Goal: Information Seeking & Learning: Learn about a topic

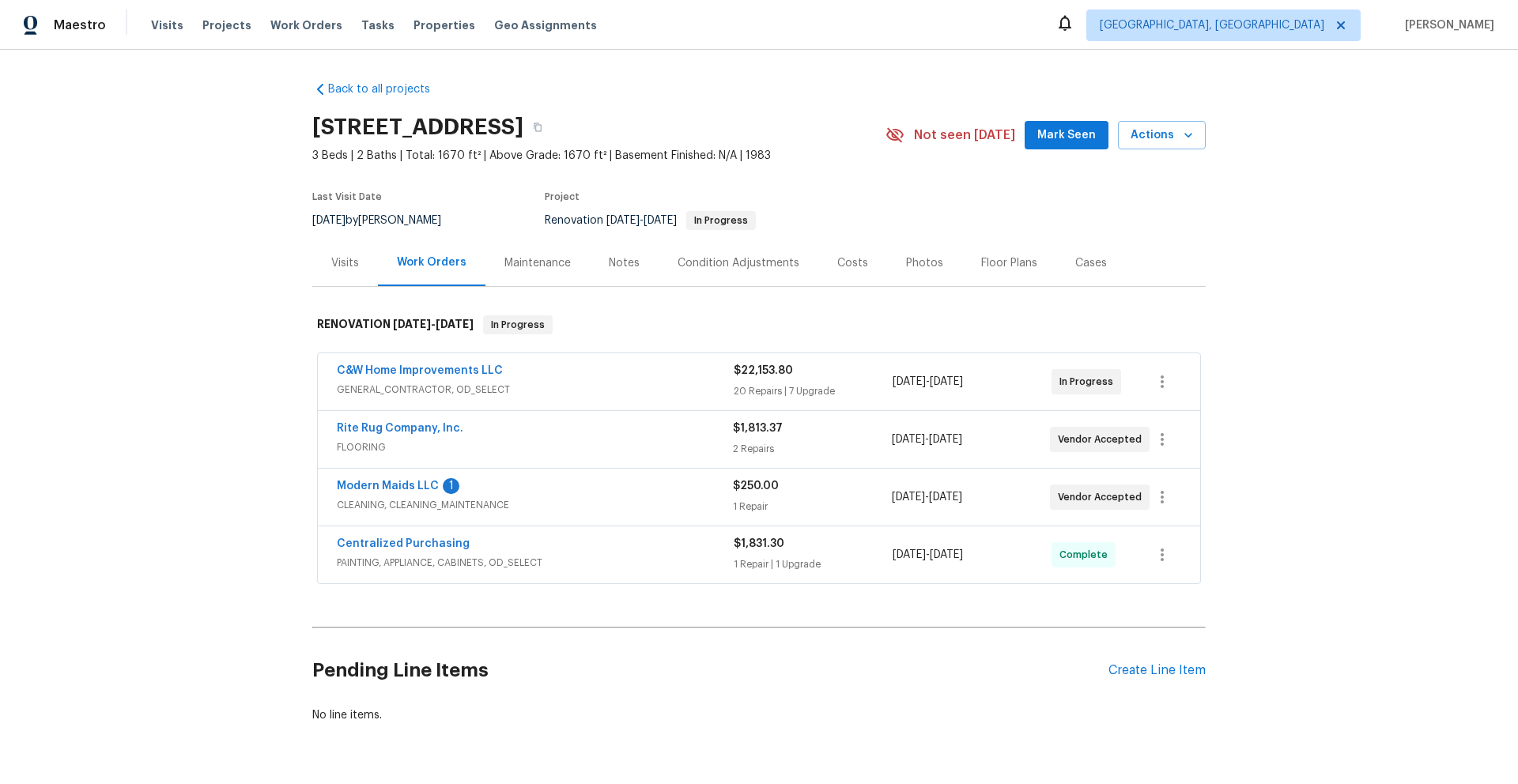
click at [601, 389] on span "GENERAL_CONTRACTOR, OD_SELECT" at bounding box center [535, 390] width 397 height 15
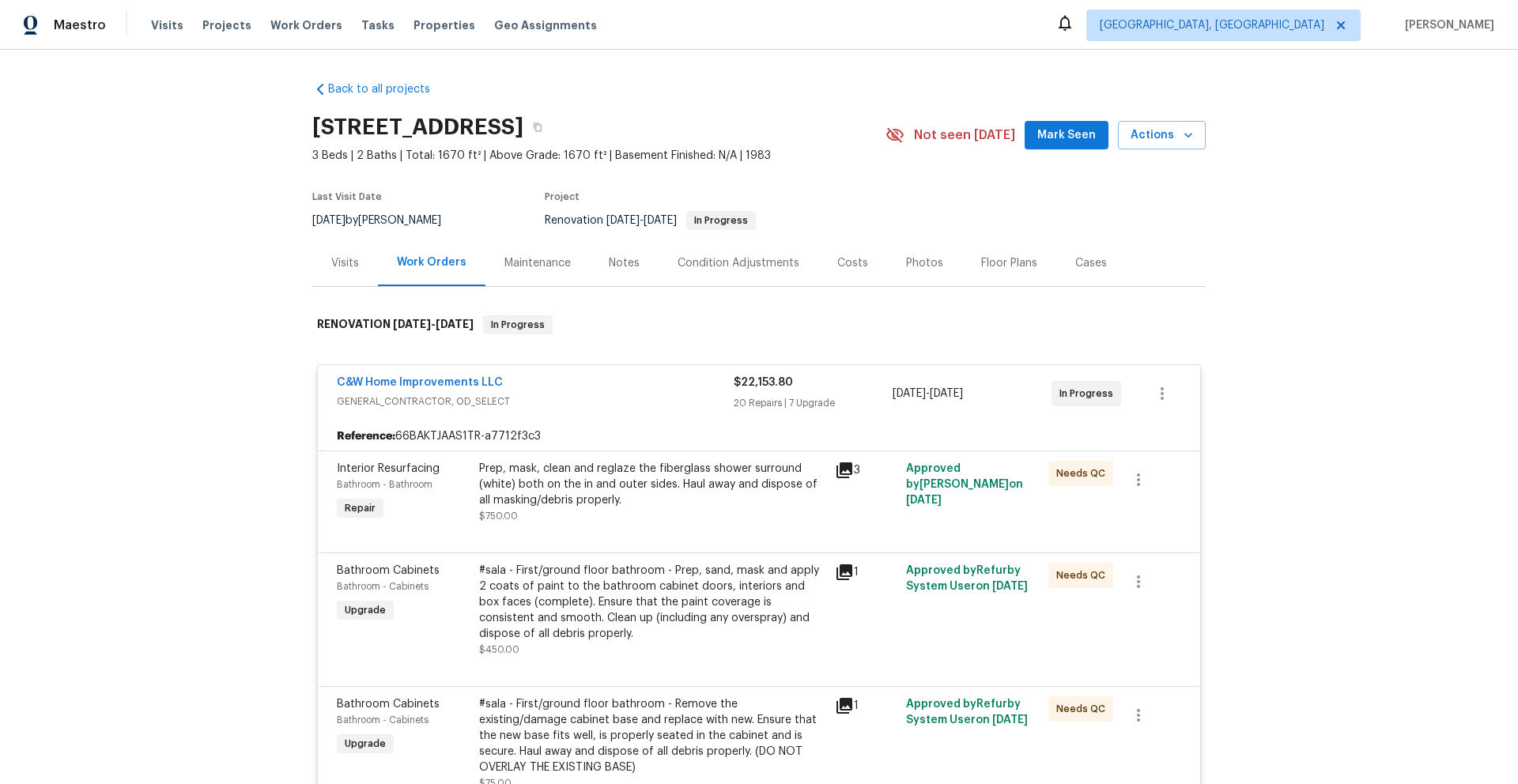
click at [852, 265] on div "Costs" at bounding box center [853, 263] width 31 height 15
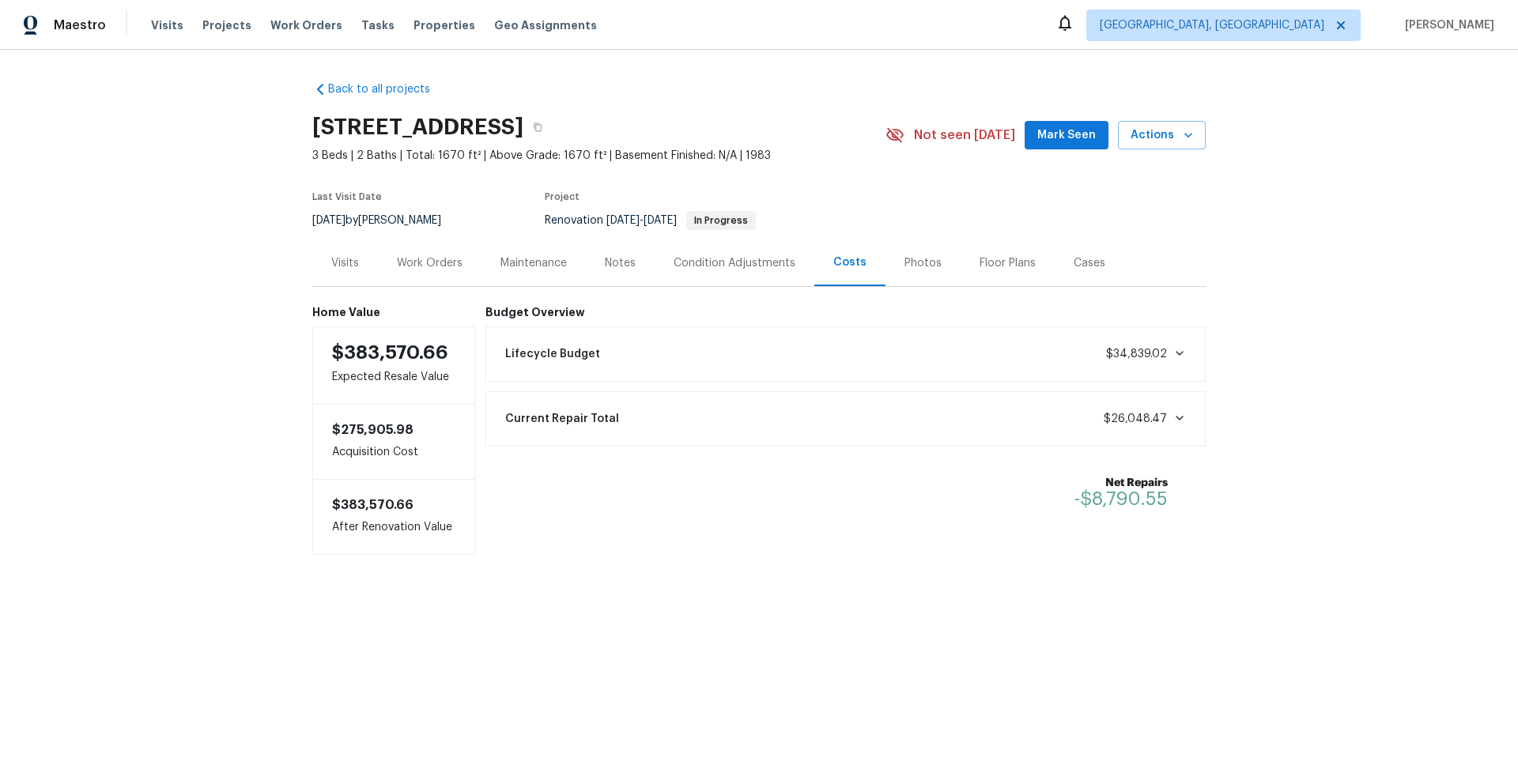
click at [432, 270] on div "Work Orders" at bounding box center [430, 263] width 66 height 15
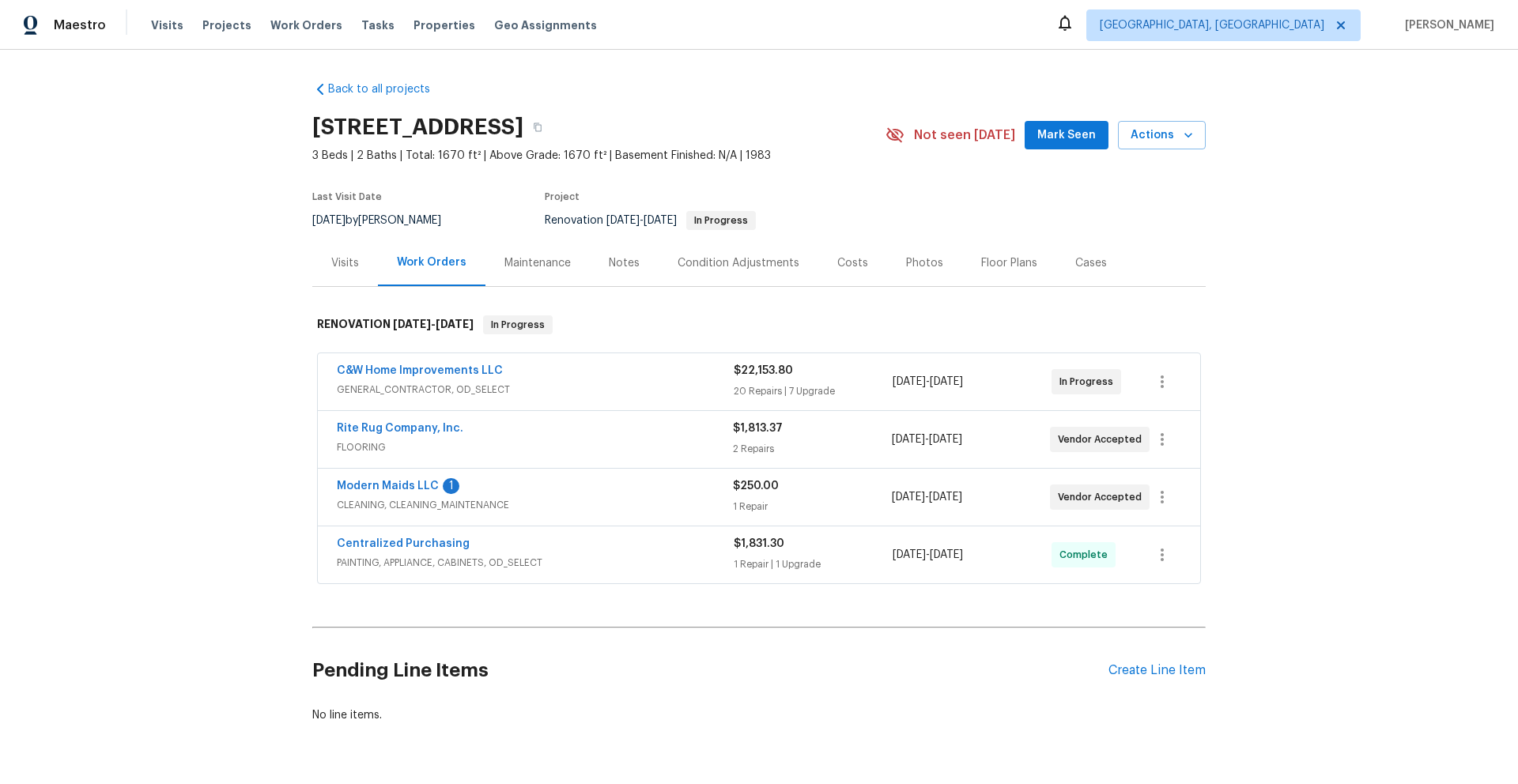
click at [584, 377] on div "C&W Home Improvements LLC" at bounding box center [535, 372] width 397 height 19
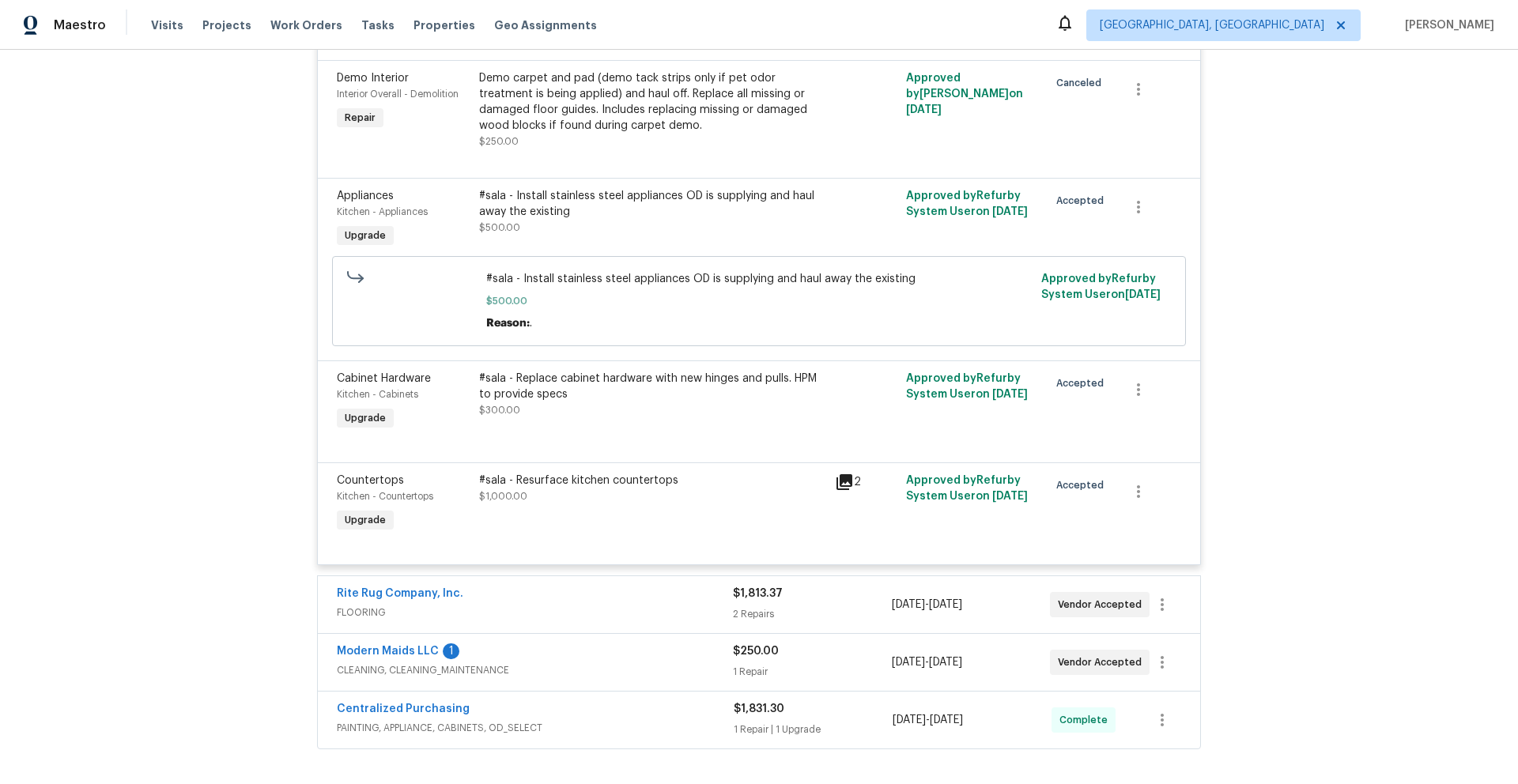
scroll to position [3386, 0]
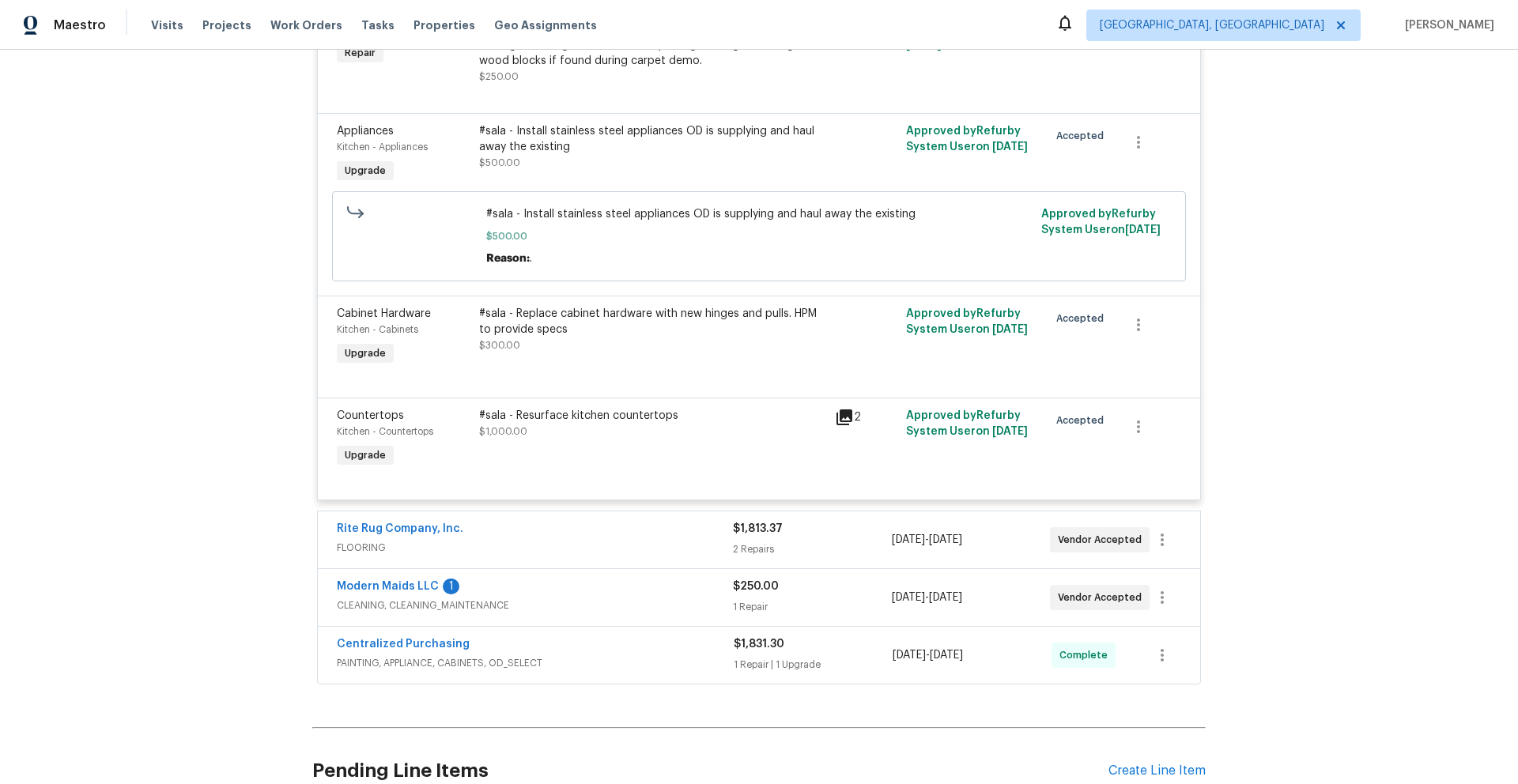
click at [842, 422] on icon at bounding box center [844, 417] width 15 height 15
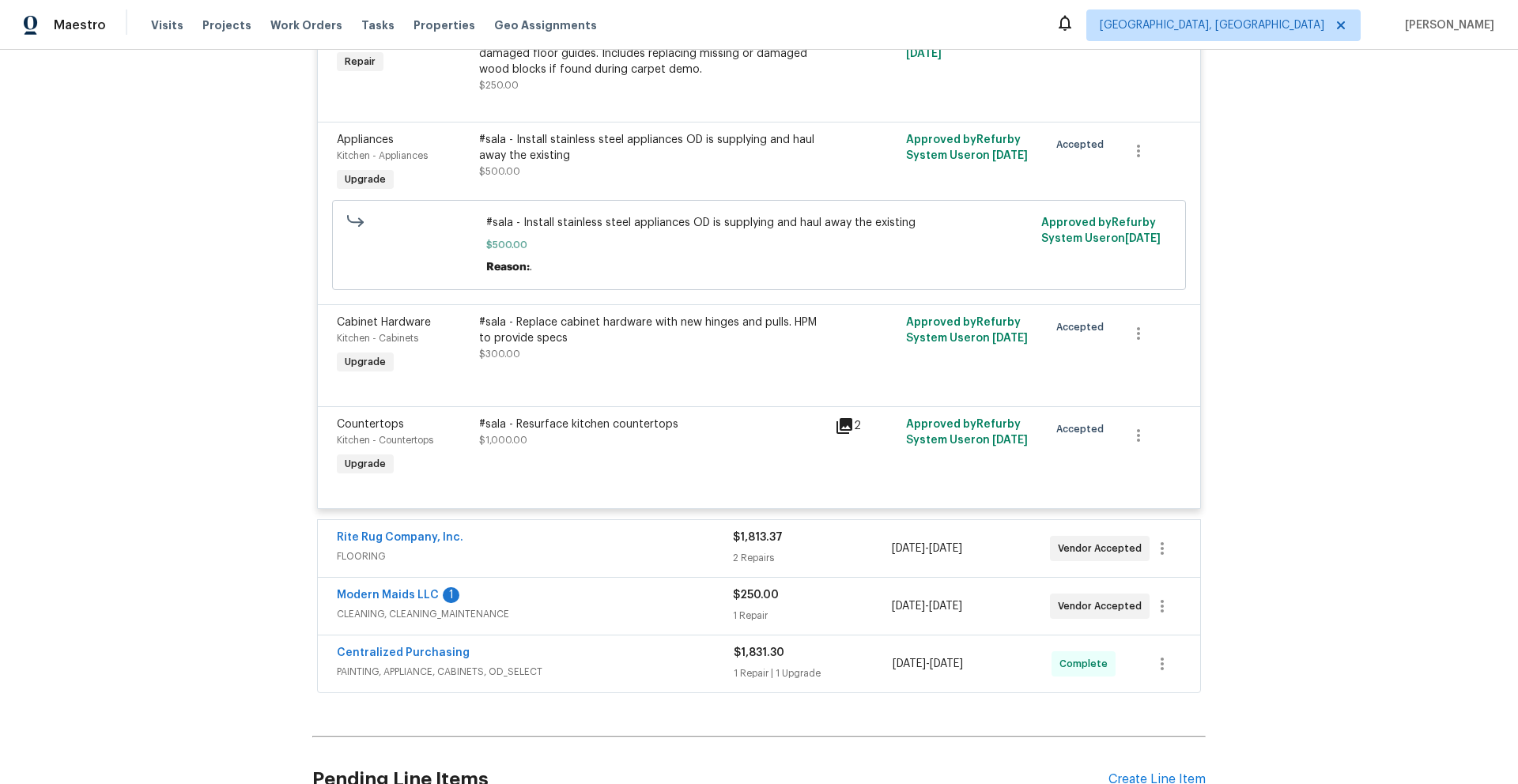
scroll to position [3366, 0]
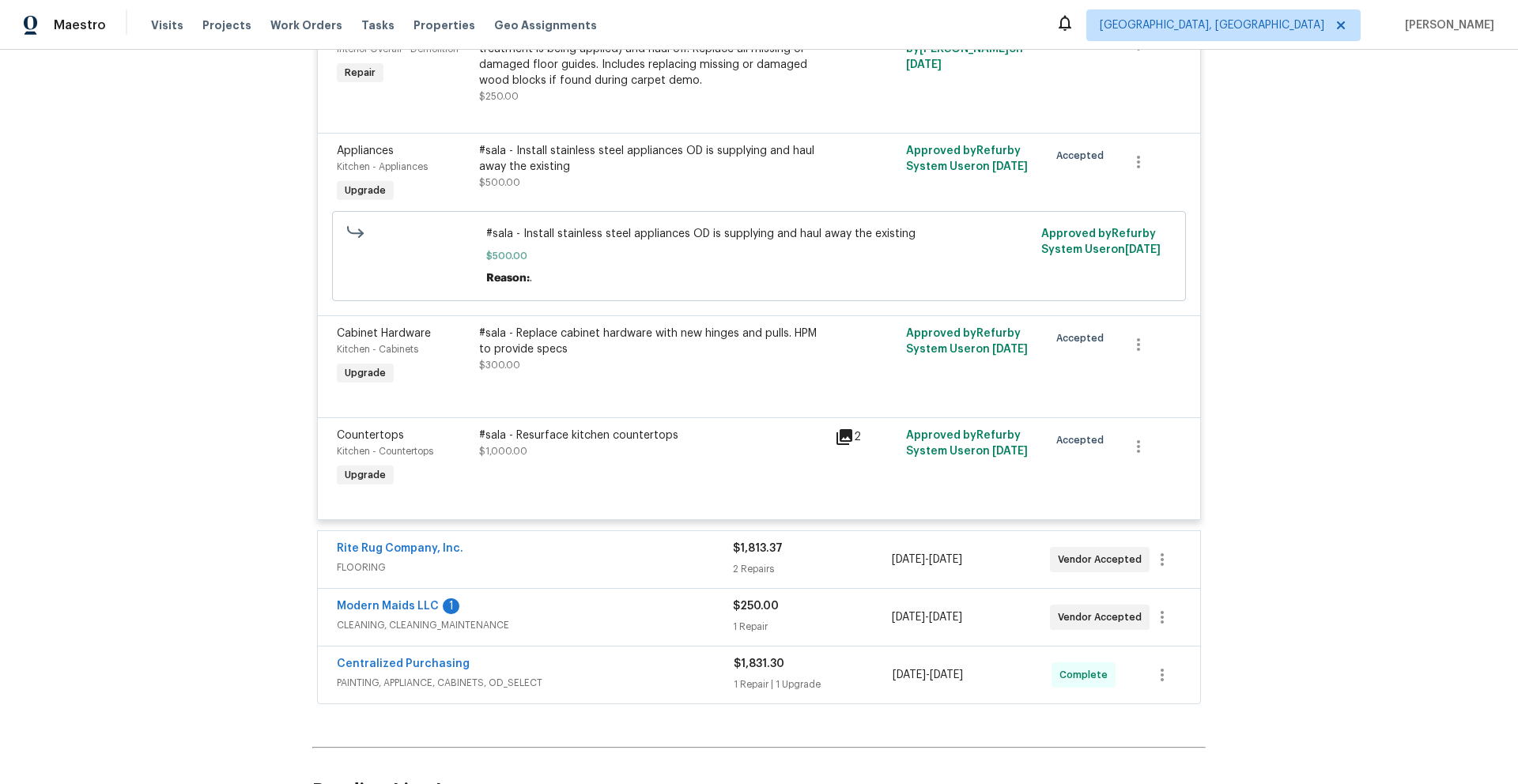
click at [847, 442] on div "2" at bounding box center [866, 437] width 62 height 19
click at [835, 433] on icon at bounding box center [844, 437] width 19 height 19
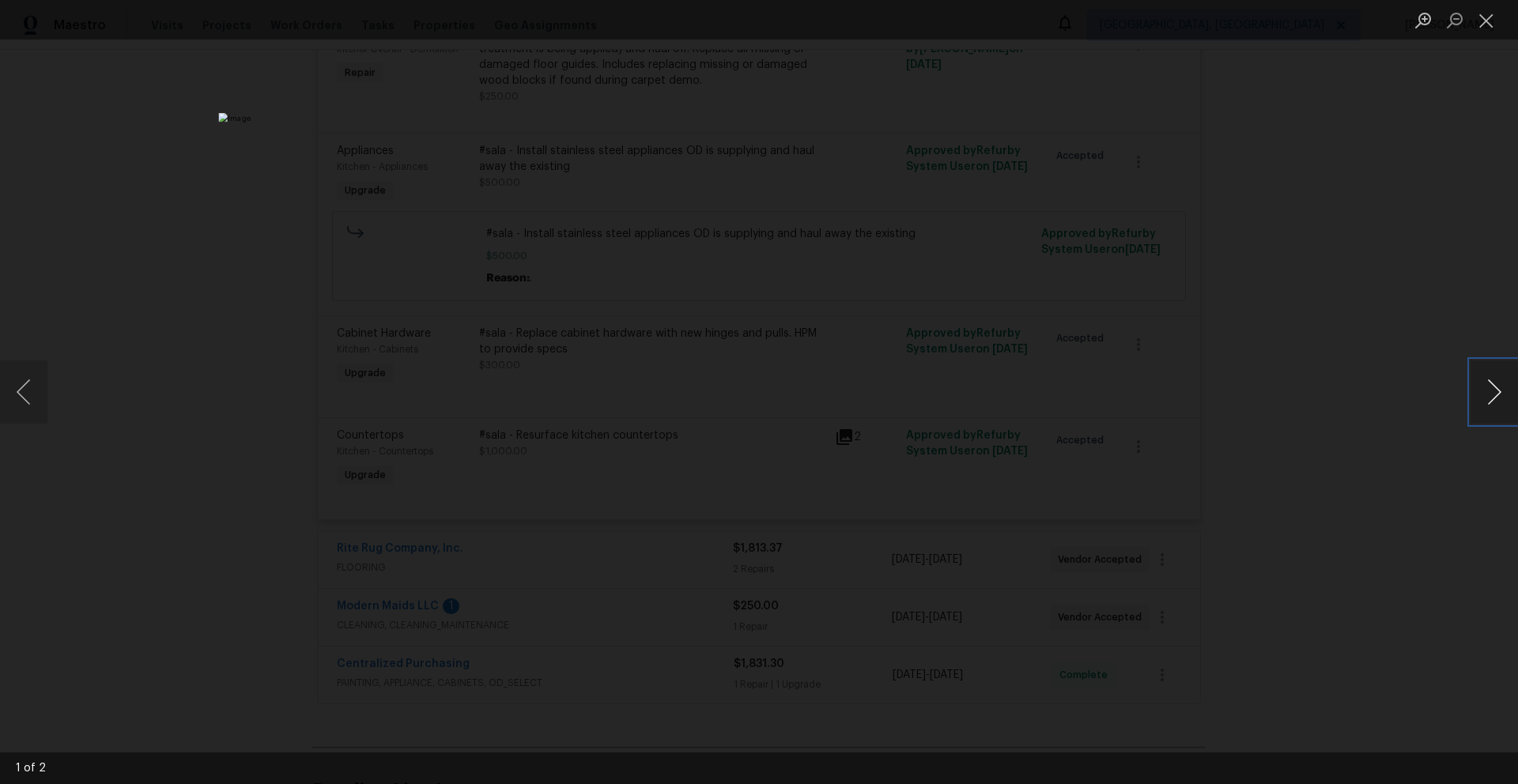
click at [1495, 394] on button "Next image" at bounding box center [1494, 392] width 47 height 63
click at [1493, 406] on button "Next image" at bounding box center [1494, 392] width 47 height 63
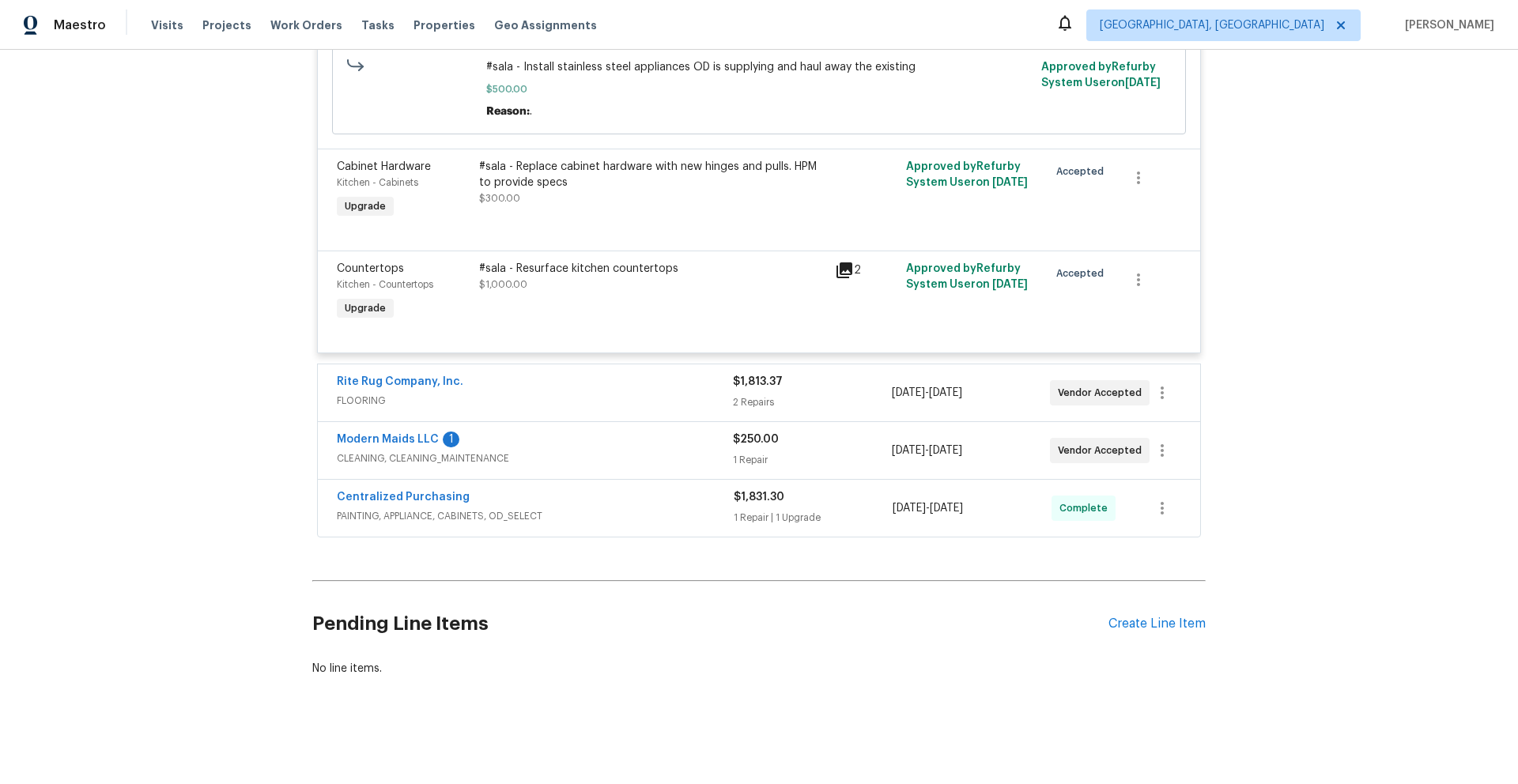
scroll to position [3546, 0]
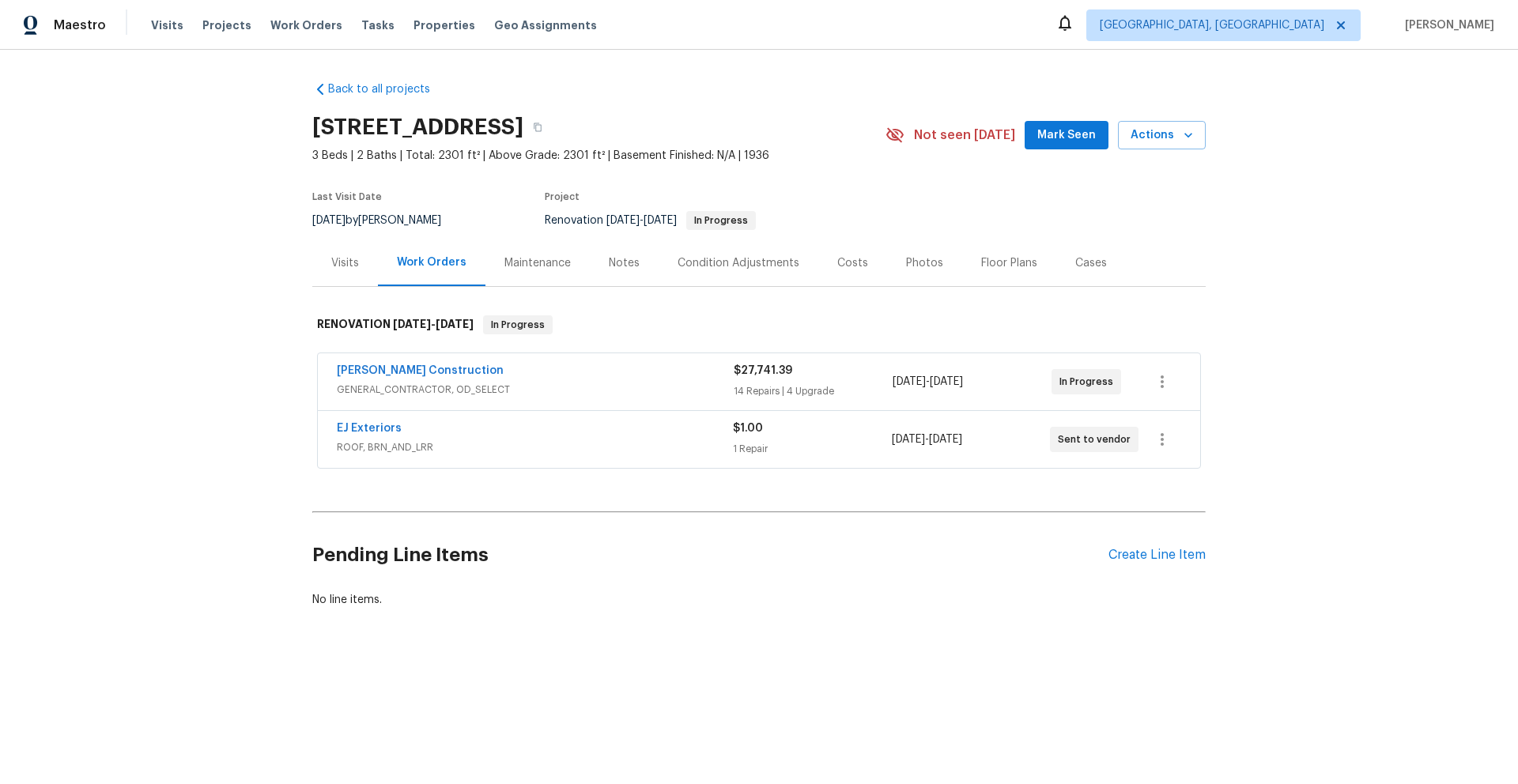
click at [665, 384] on span "GENERAL_CONTRACTOR, OD_SELECT" at bounding box center [535, 390] width 397 height 15
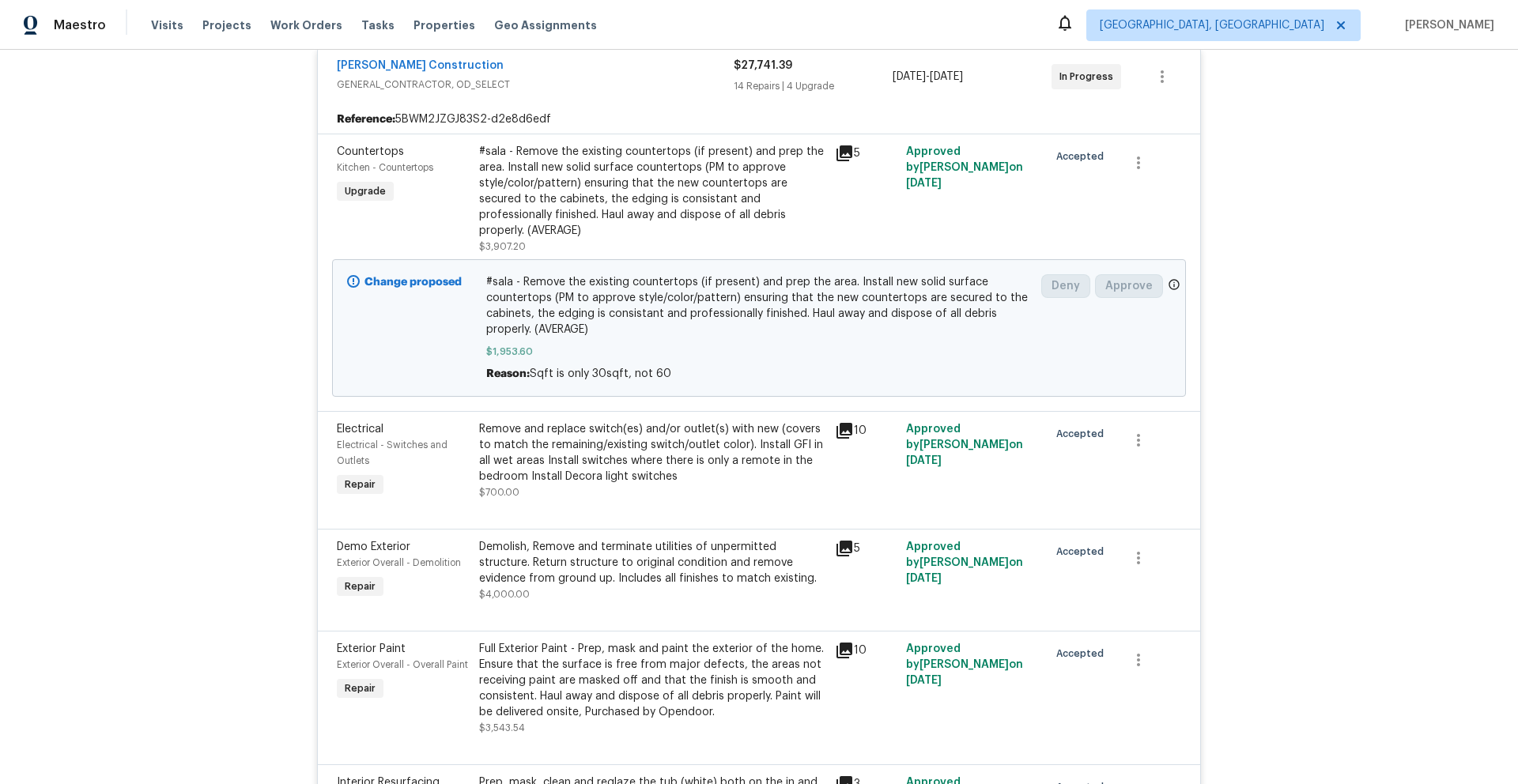
scroll to position [320, 0]
click at [843, 158] on icon at bounding box center [844, 150] width 19 height 19
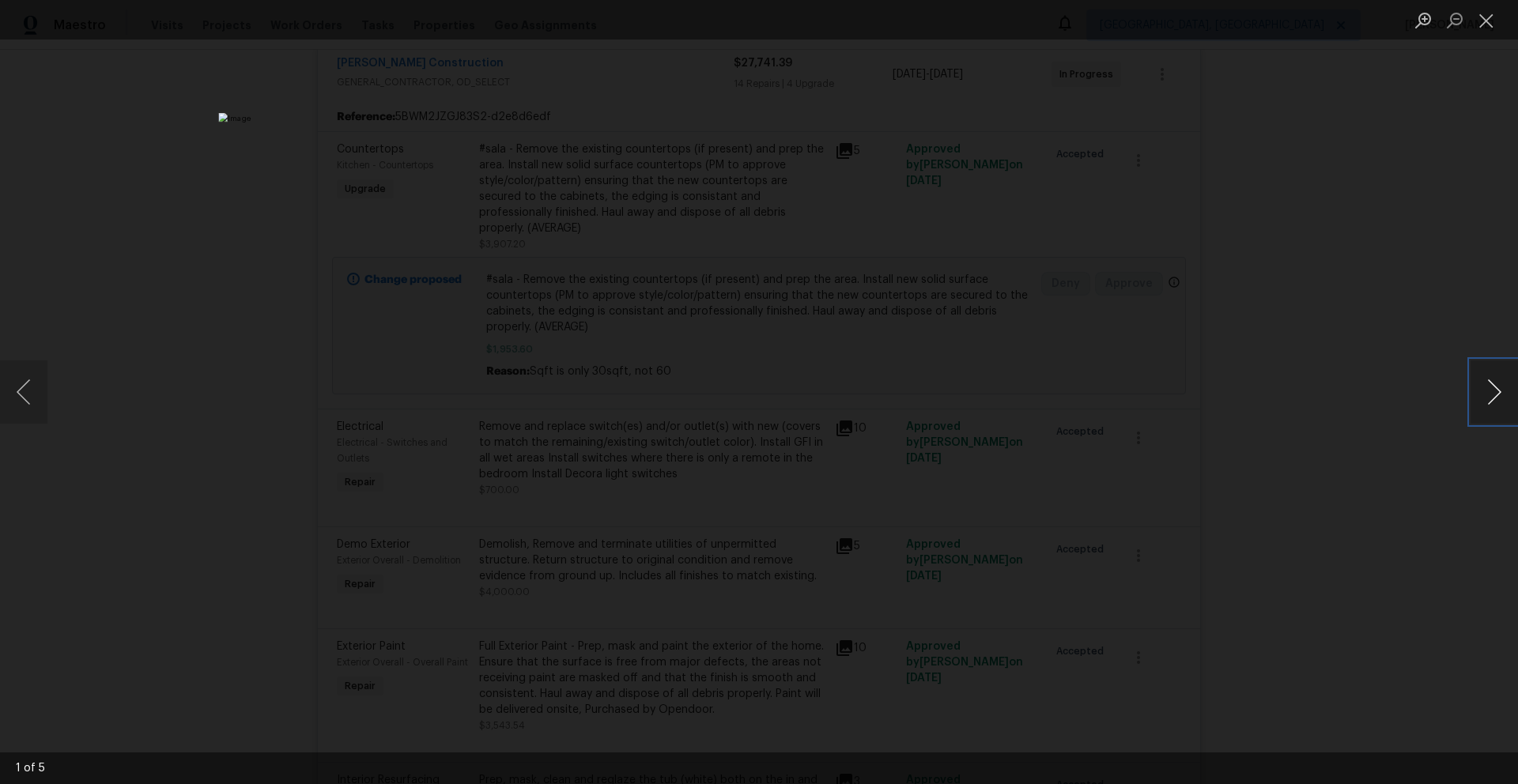
click at [1487, 392] on button "Next image" at bounding box center [1494, 392] width 47 height 63
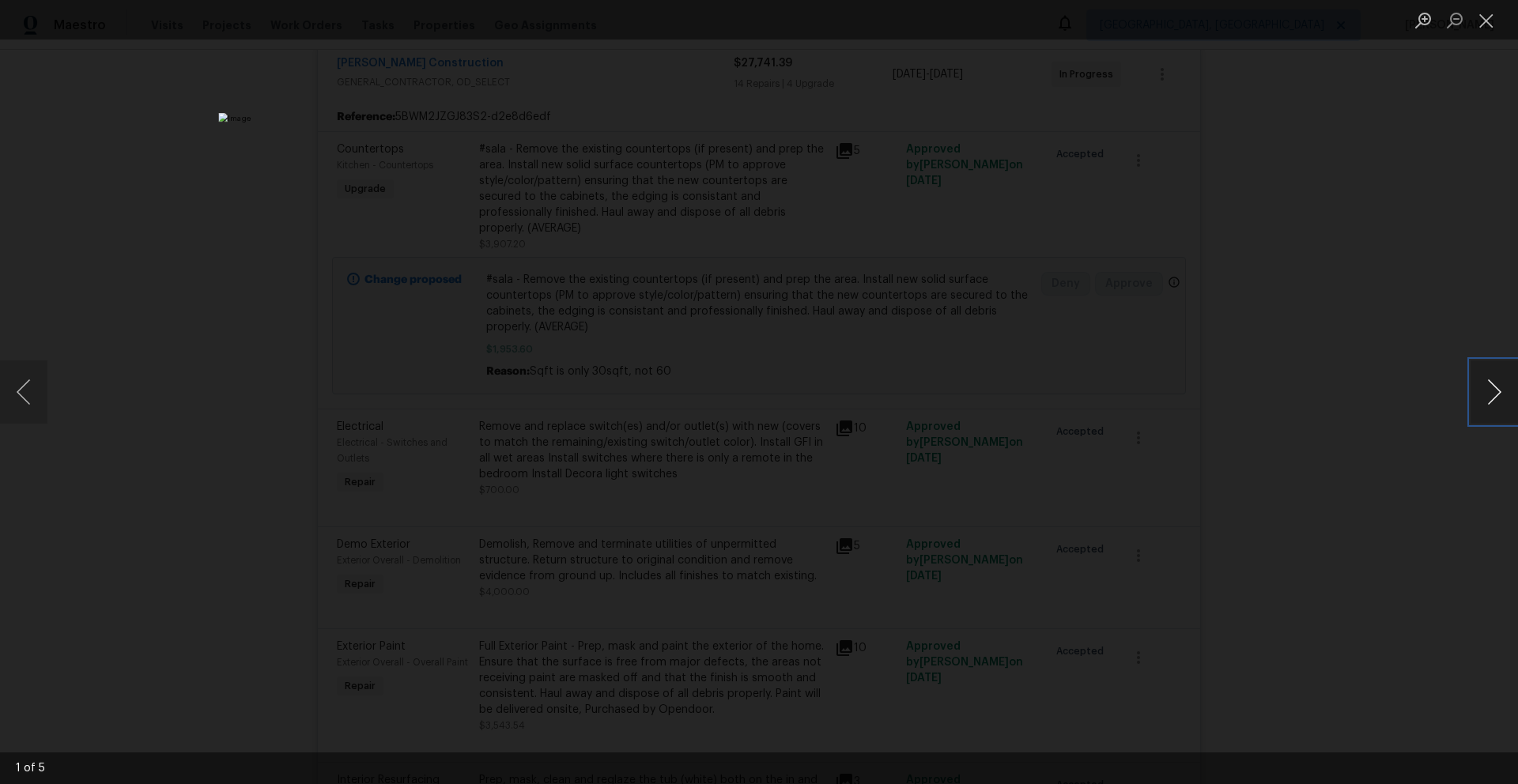
click at [1487, 392] on button "Next image" at bounding box center [1494, 392] width 47 height 63
click at [1489, 21] on button "Close lightbox" at bounding box center [1486, 20] width 32 height 28
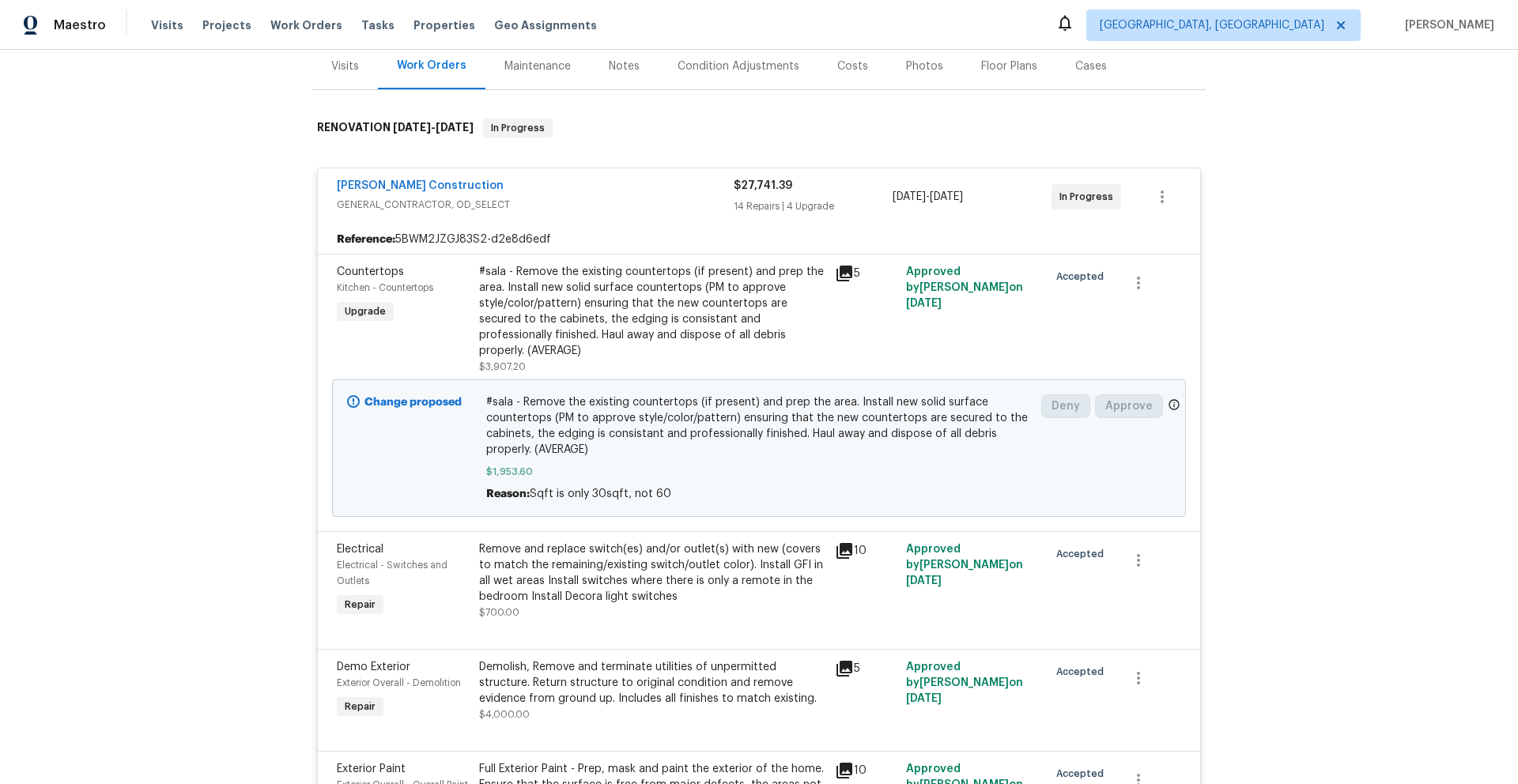
scroll to position [90, 0]
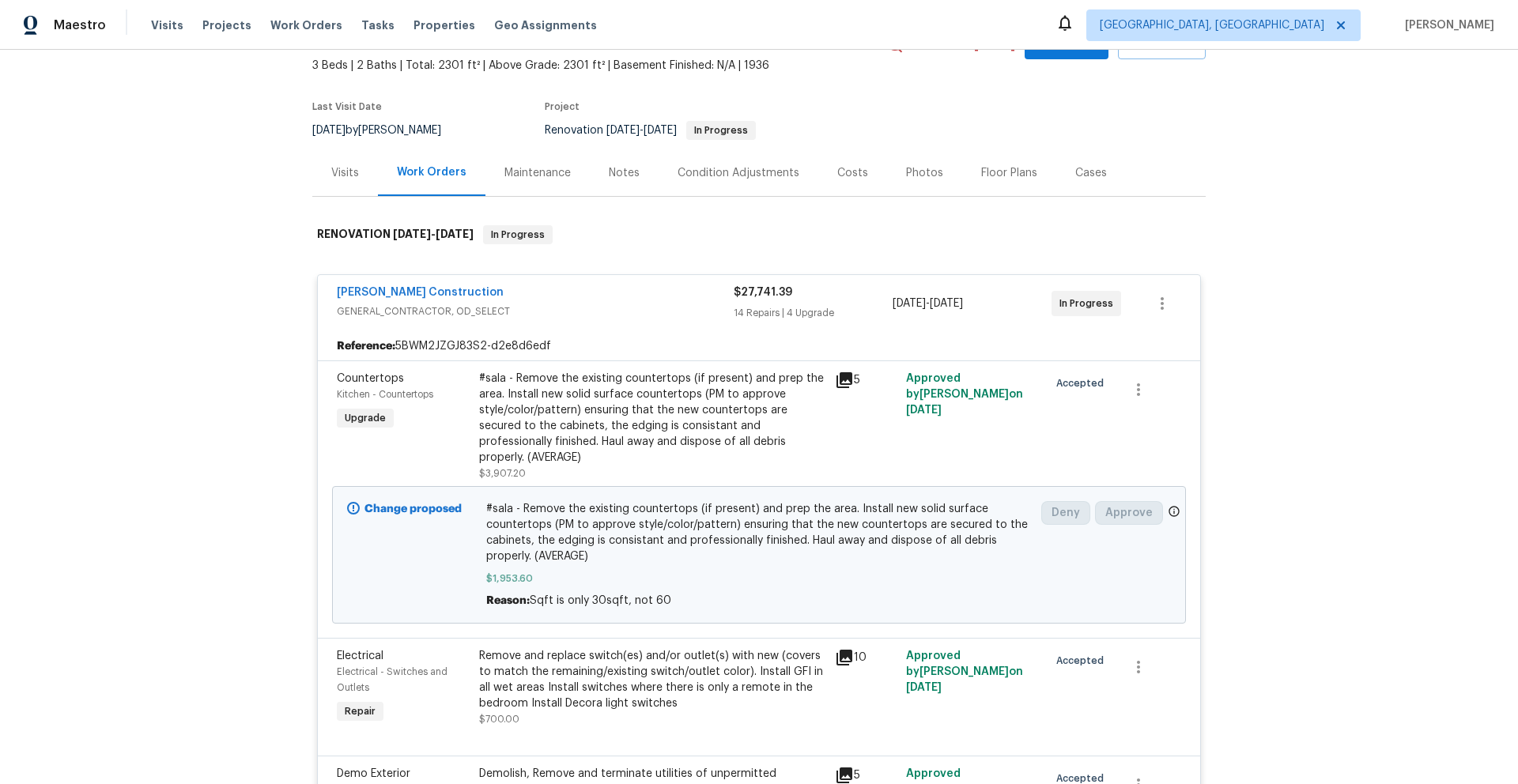
click at [839, 175] on div "Costs" at bounding box center [853, 172] width 31 height 15
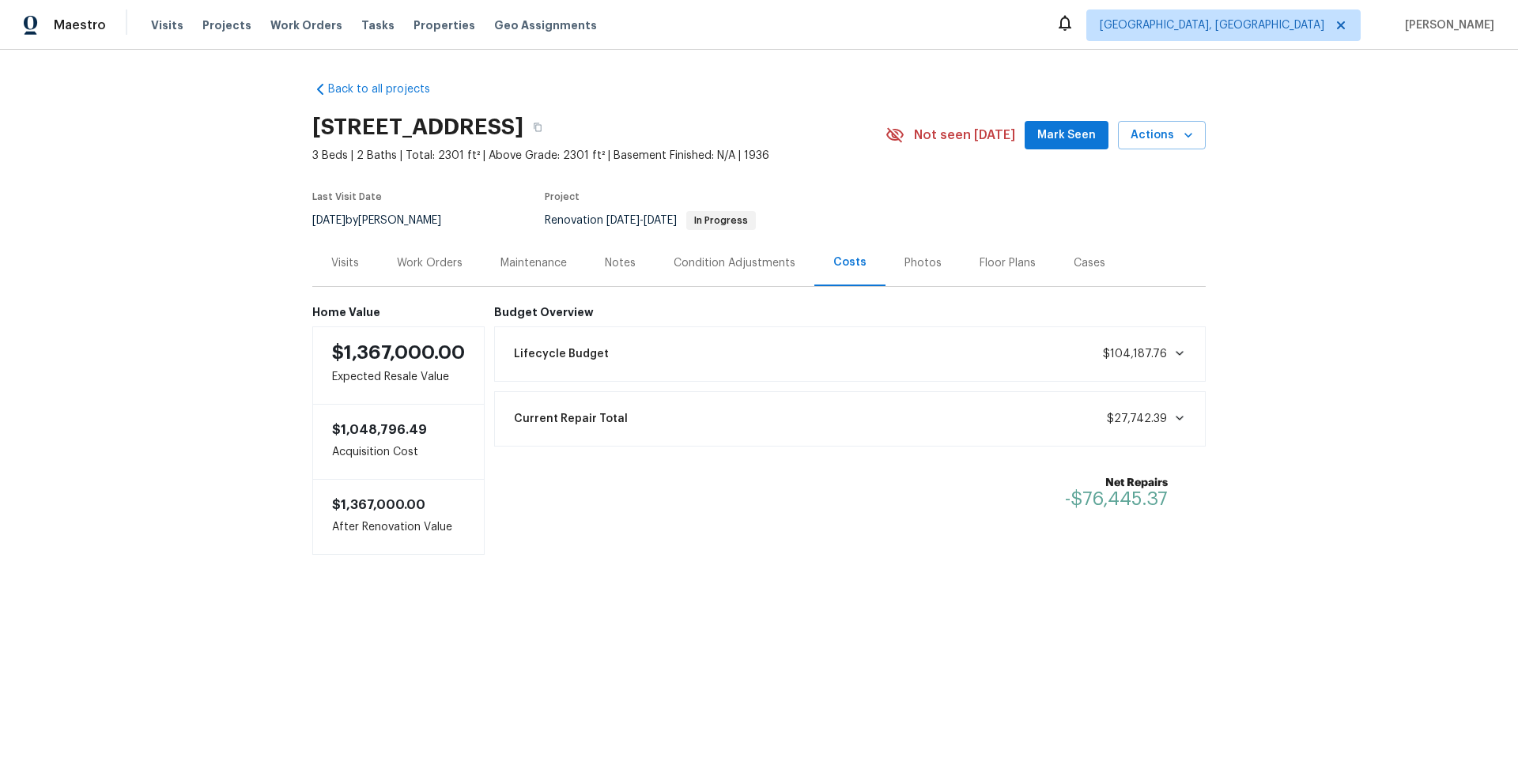
click at [687, 258] on div "Condition Adjustments" at bounding box center [735, 263] width 122 height 15
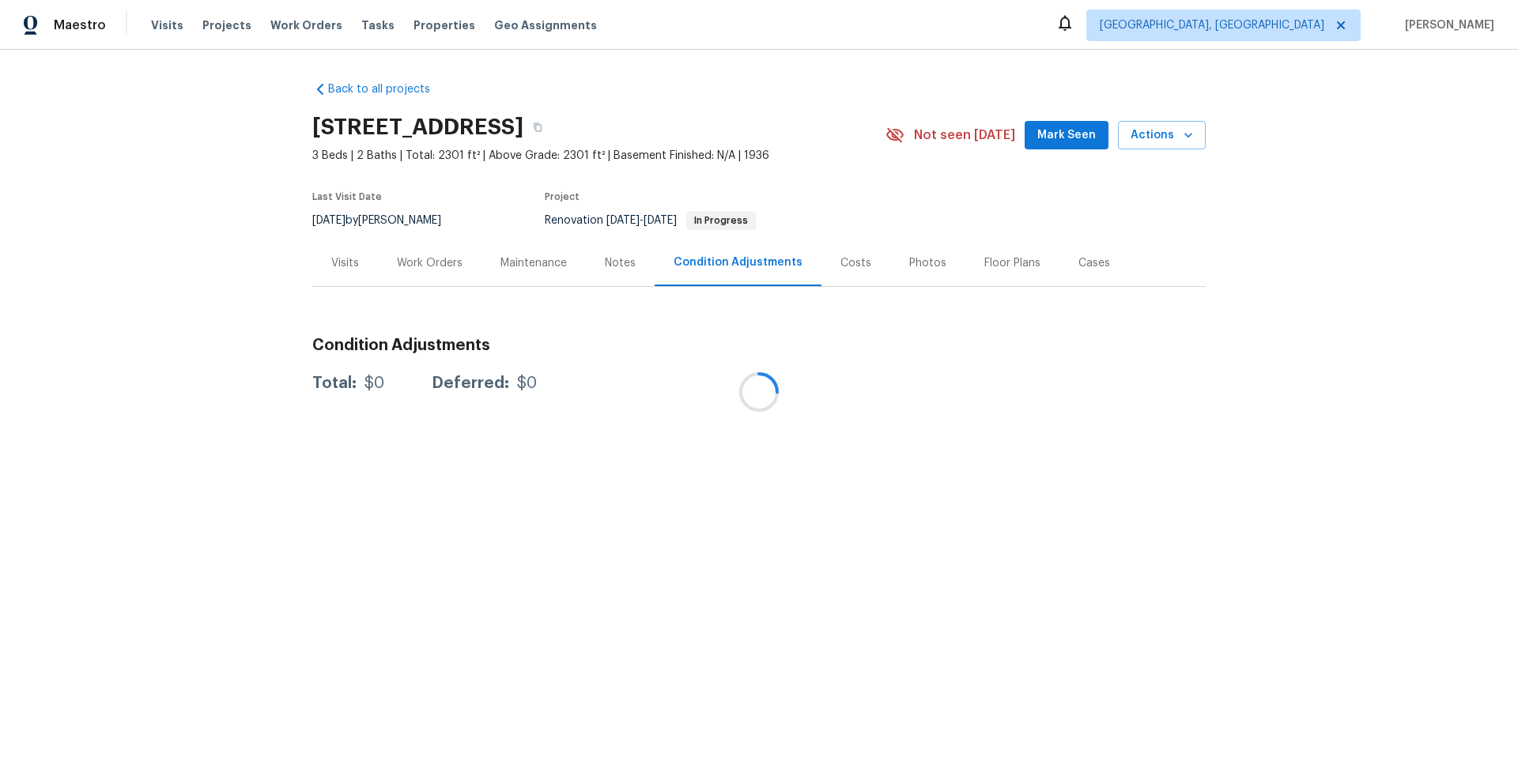
click at [617, 268] on div at bounding box center [759, 392] width 1518 height 784
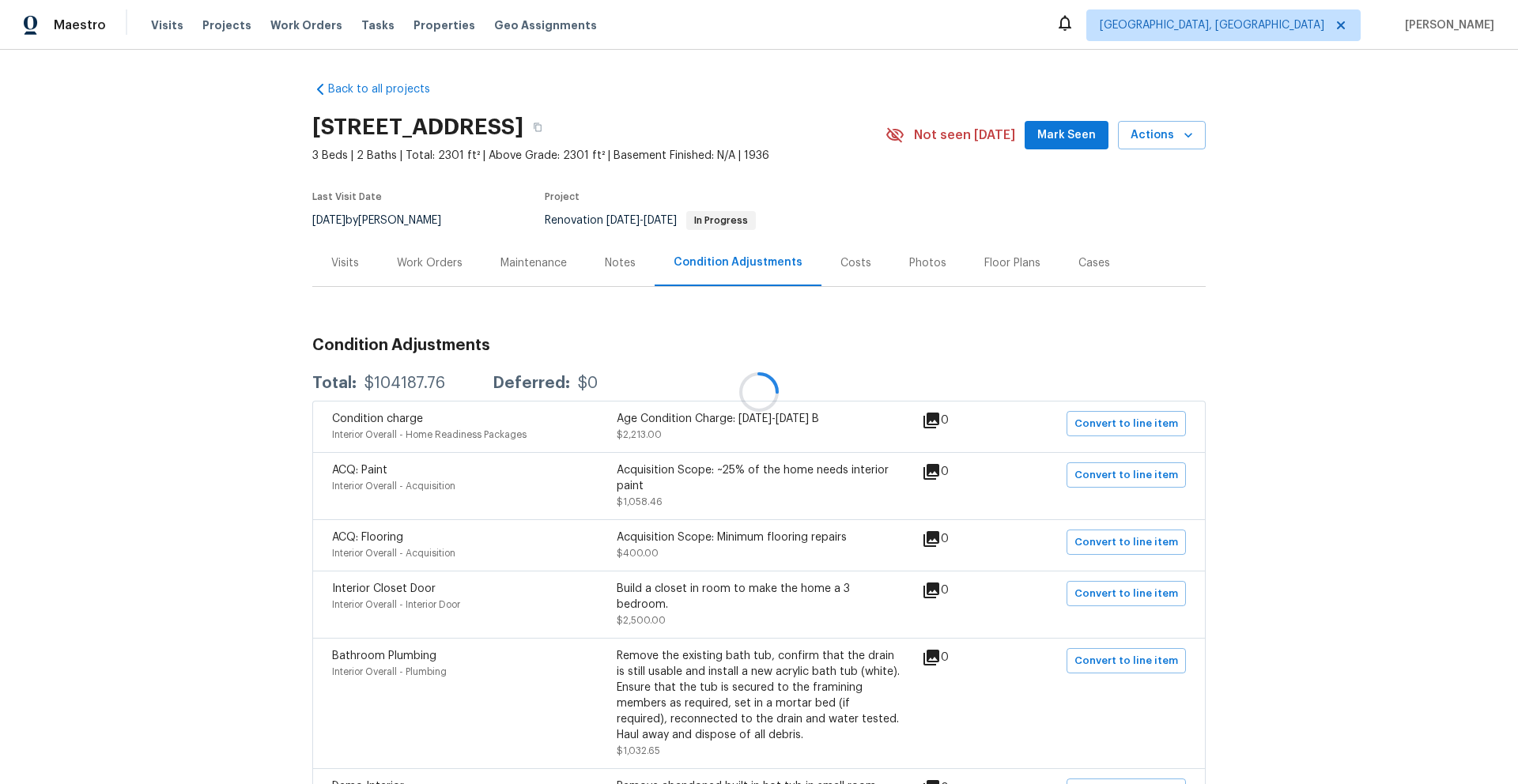
click at [921, 268] on div at bounding box center [759, 392] width 1518 height 784
click at [909, 264] on div "Photos" at bounding box center [928, 263] width 37 height 15
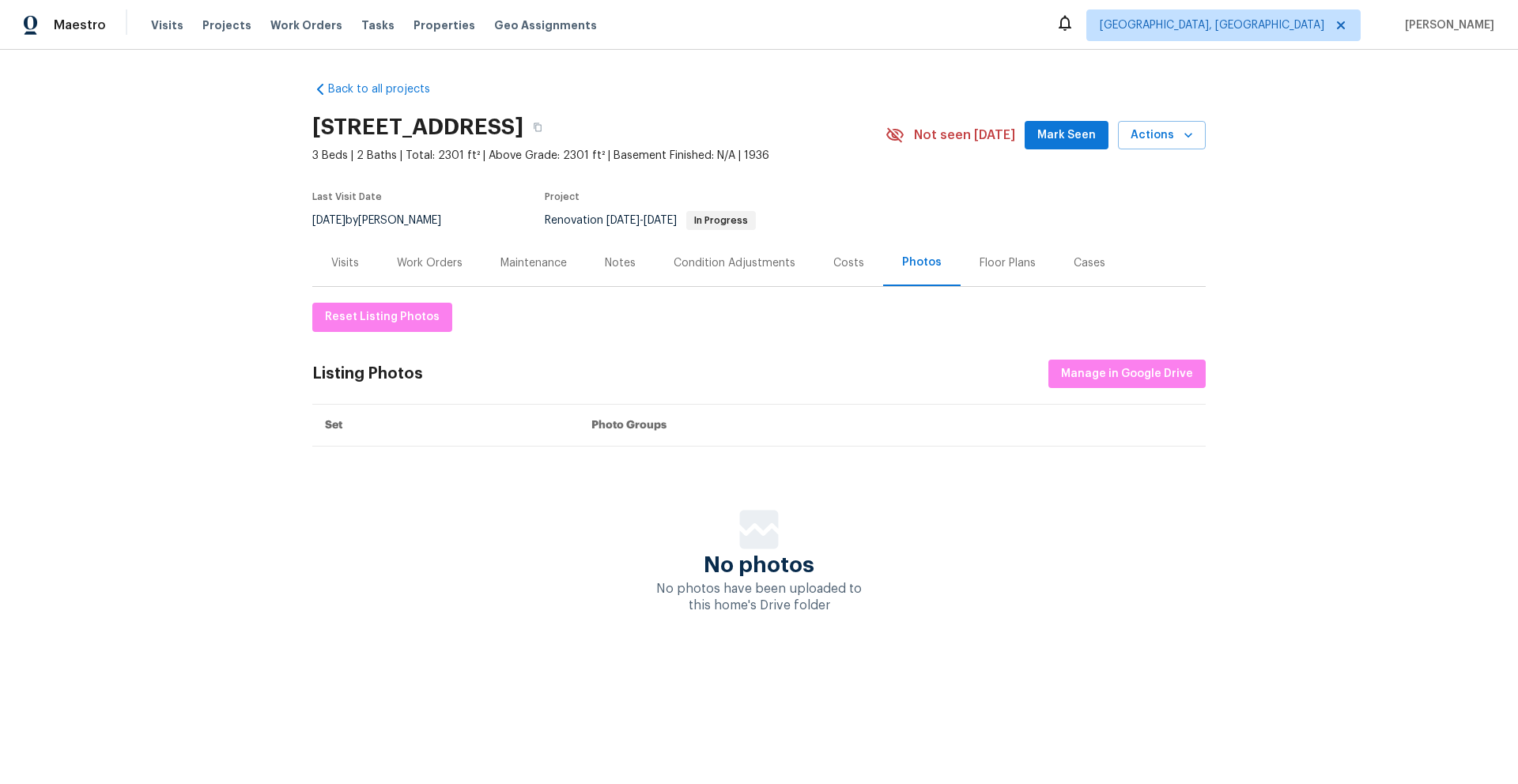
click at [851, 264] on div "Costs" at bounding box center [849, 263] width 31 height 15
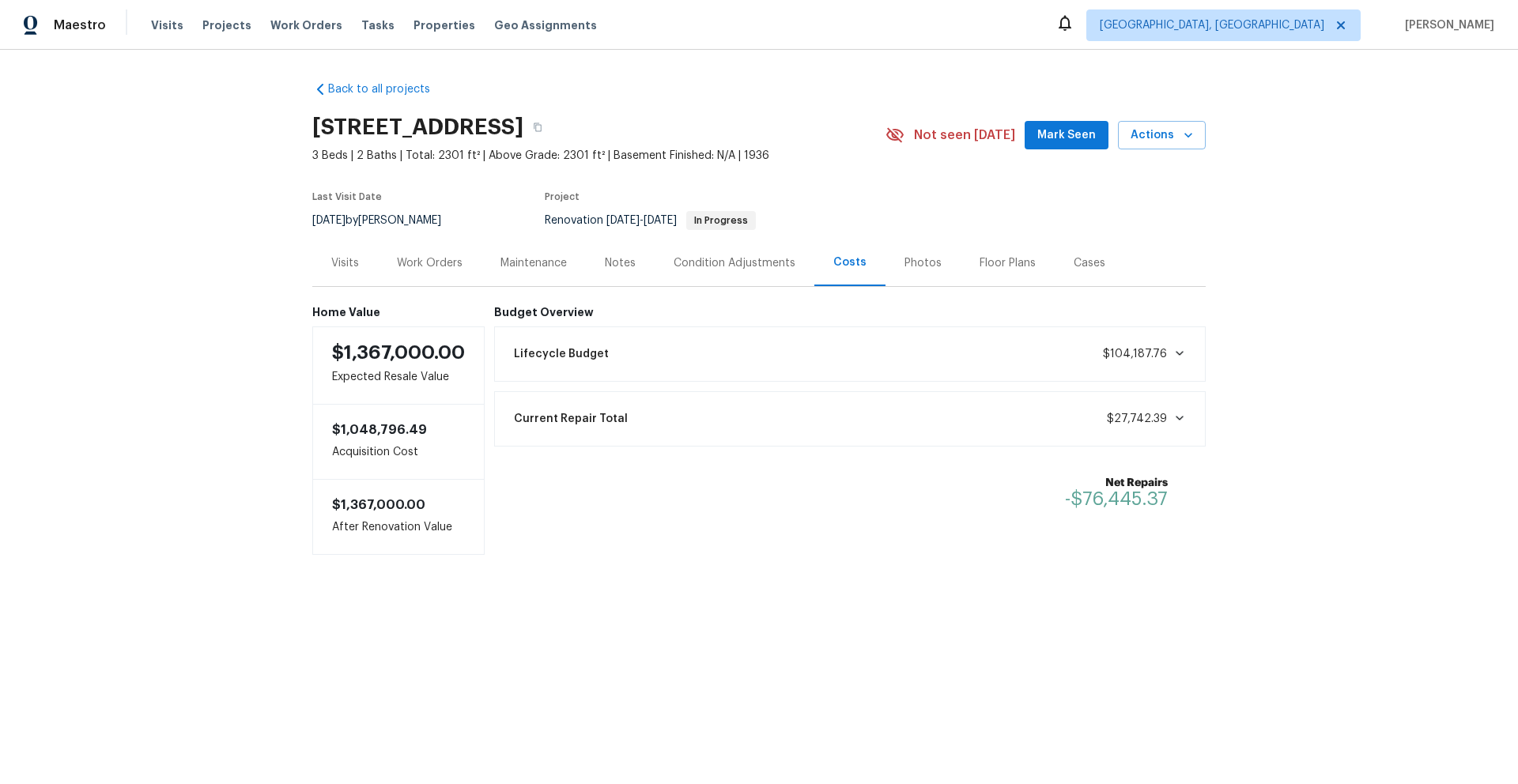
click at [749, 268] on div "Condition Adjustments" at bounding box center [735, 263] width 122 height 15
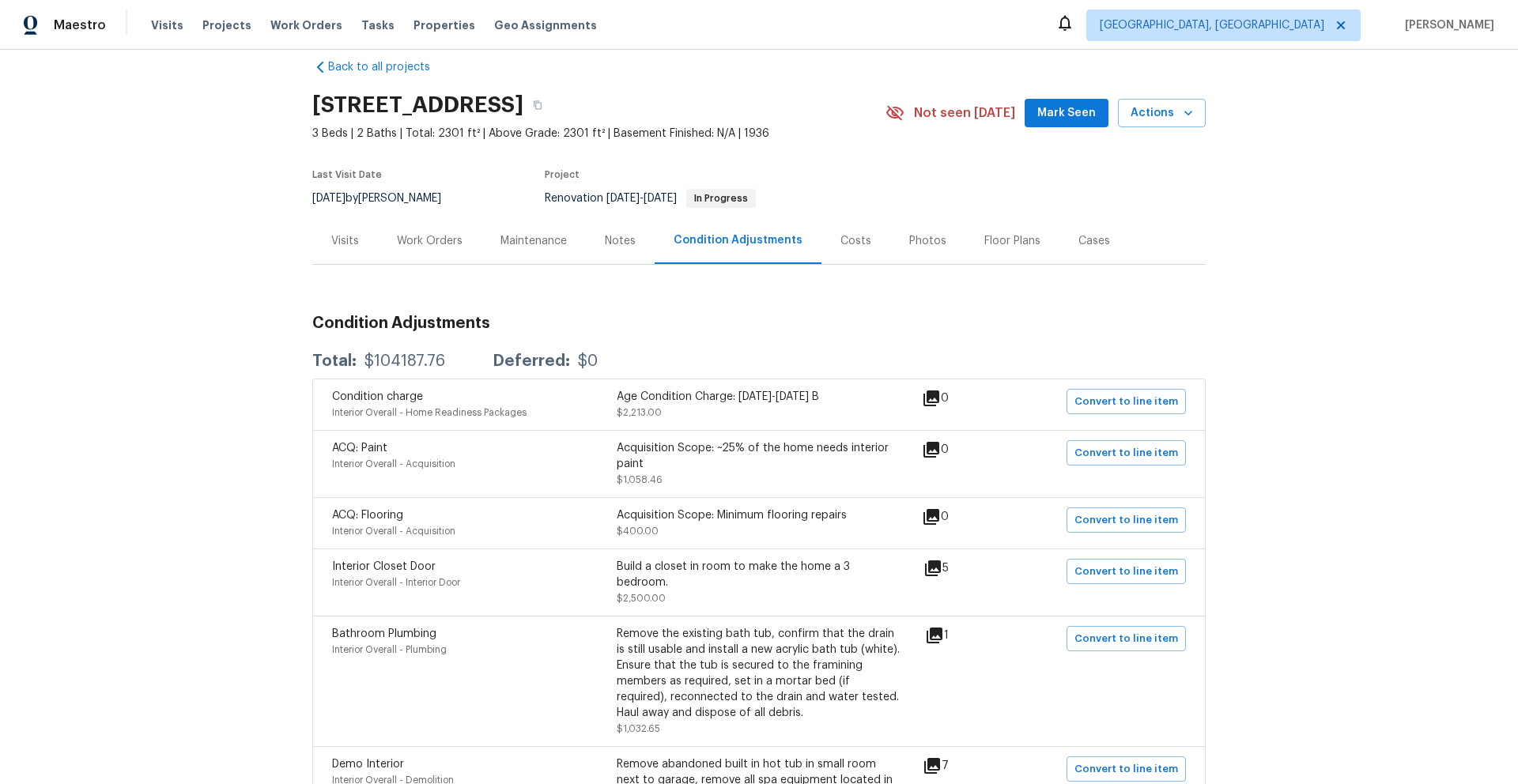
scroll to position [116, 0]
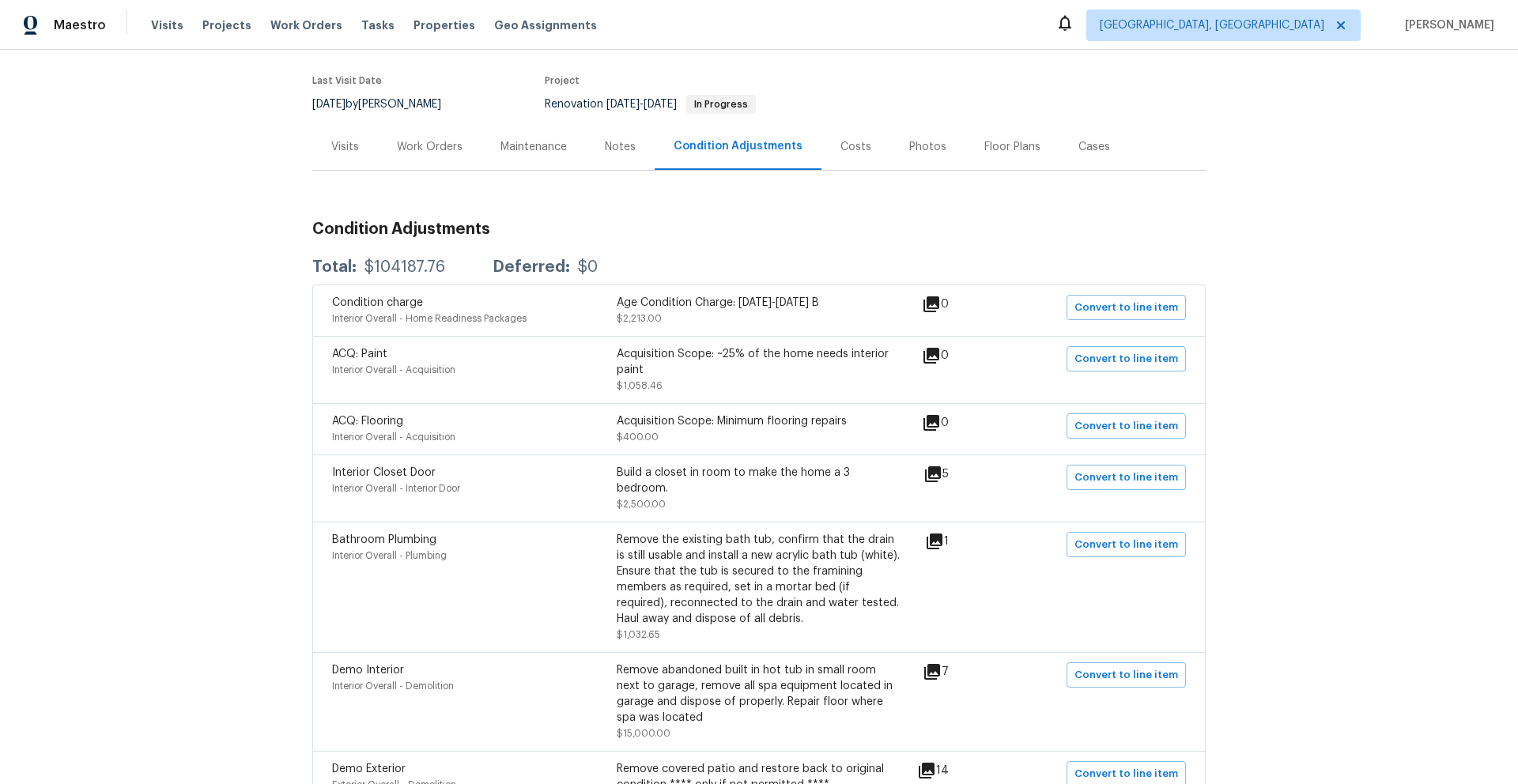
click at [605, 145] on div "Notes" at bounding box center [621, 146] width 31 height 15
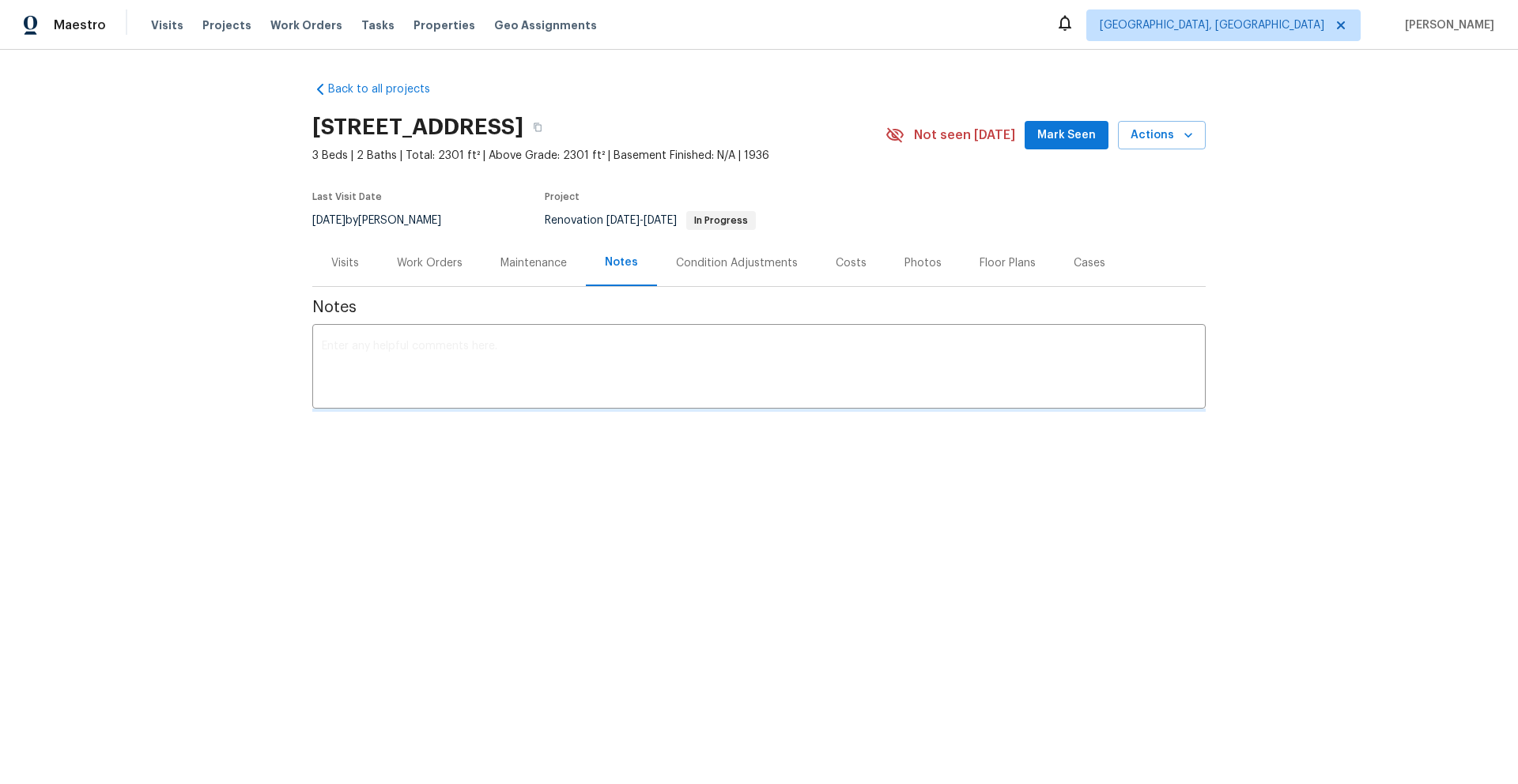
click at [524, 266] on div "Maintenance" at bounding box center [534, 263] width 67 height 15
click at [437, 277] on div "Work Orders" at bounding box center [430, 263] width 103 height 46
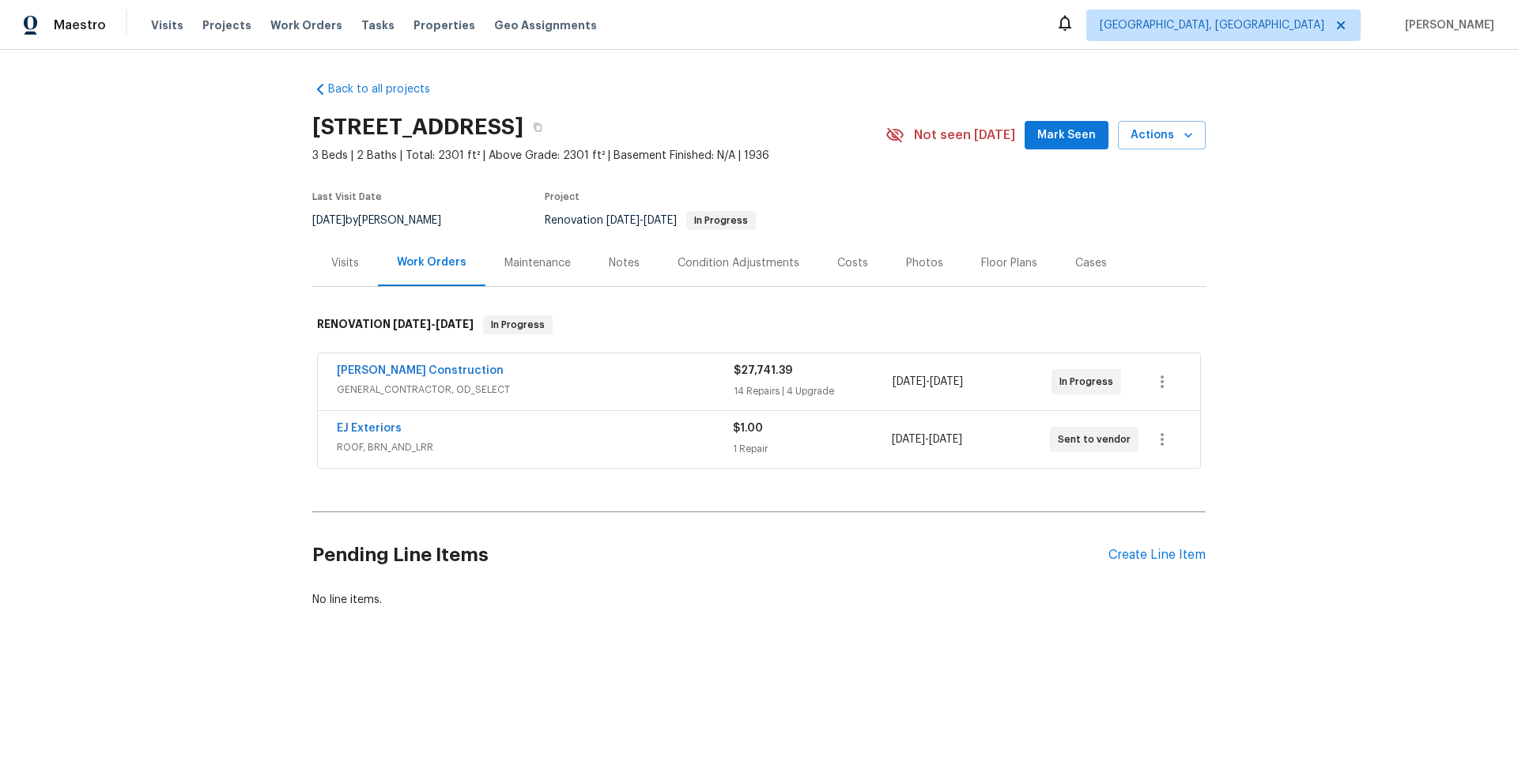
click at [344, 265] on div "Visits" at bounding box center [345, 263] width 28 height 15
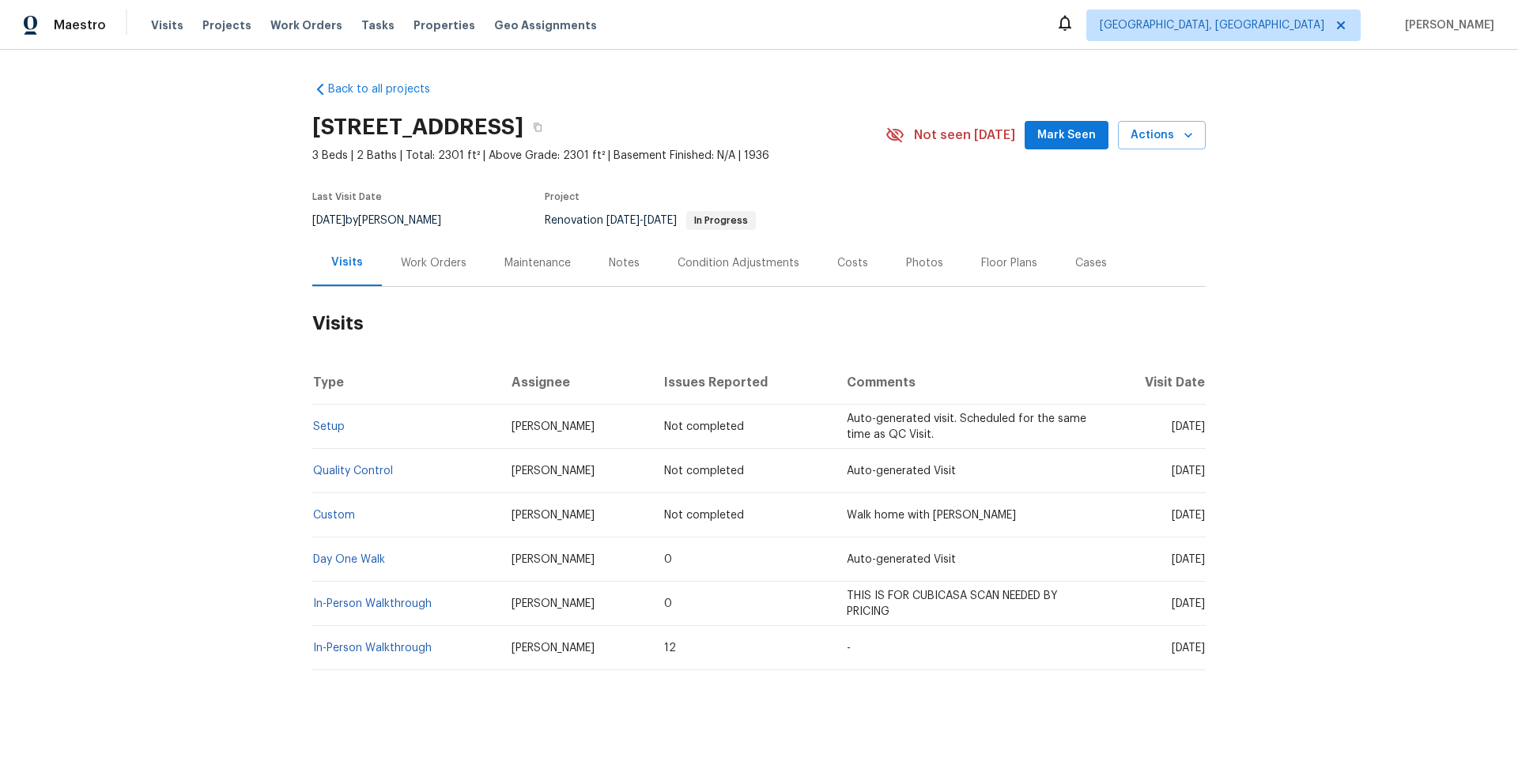
click at [1057, 258] on div "Cases" at bounding box center [1092, 263] width 70 height 46
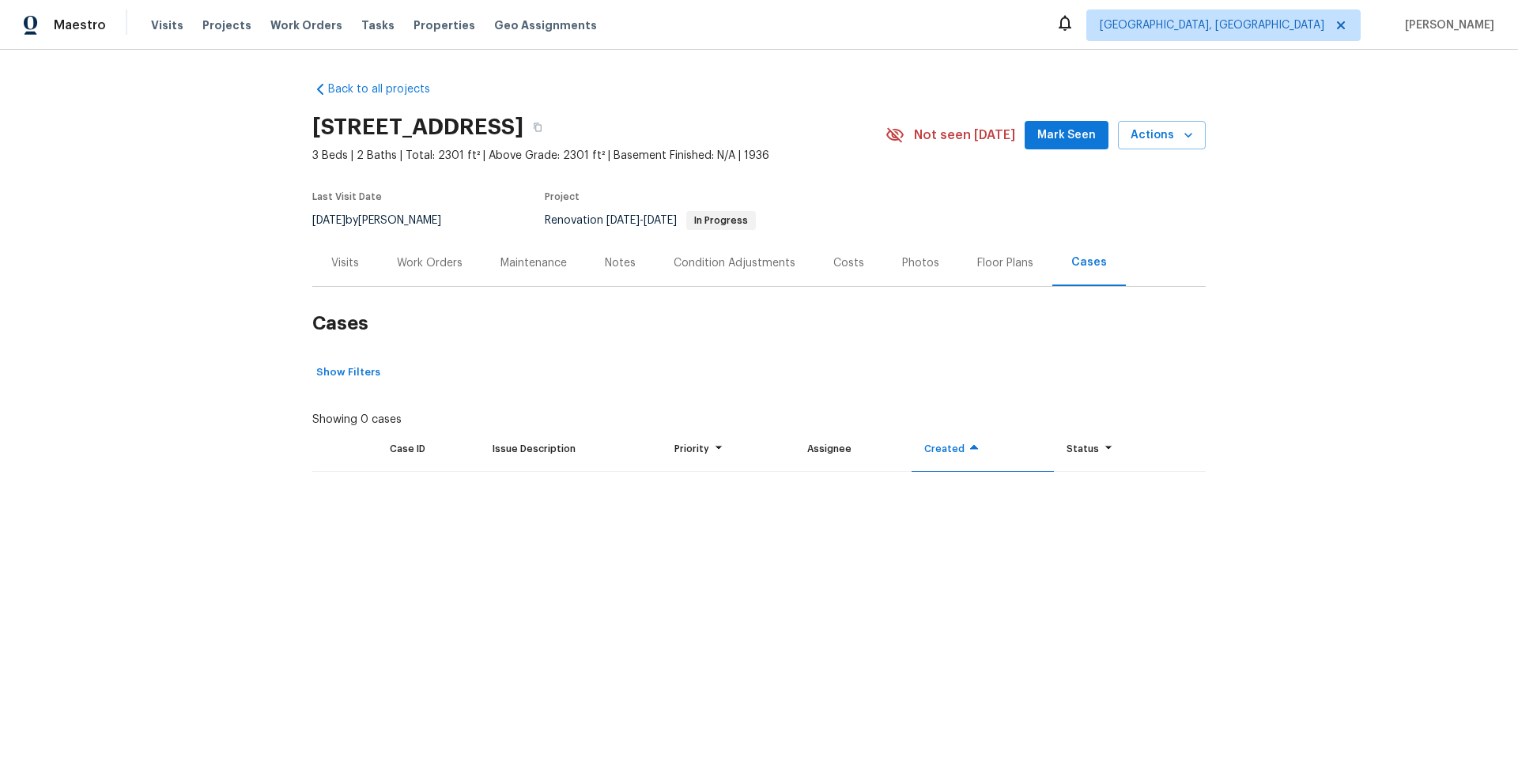
click at [834, 264] on div "Costs" at bounding box center [849, 263] width 31 height 15
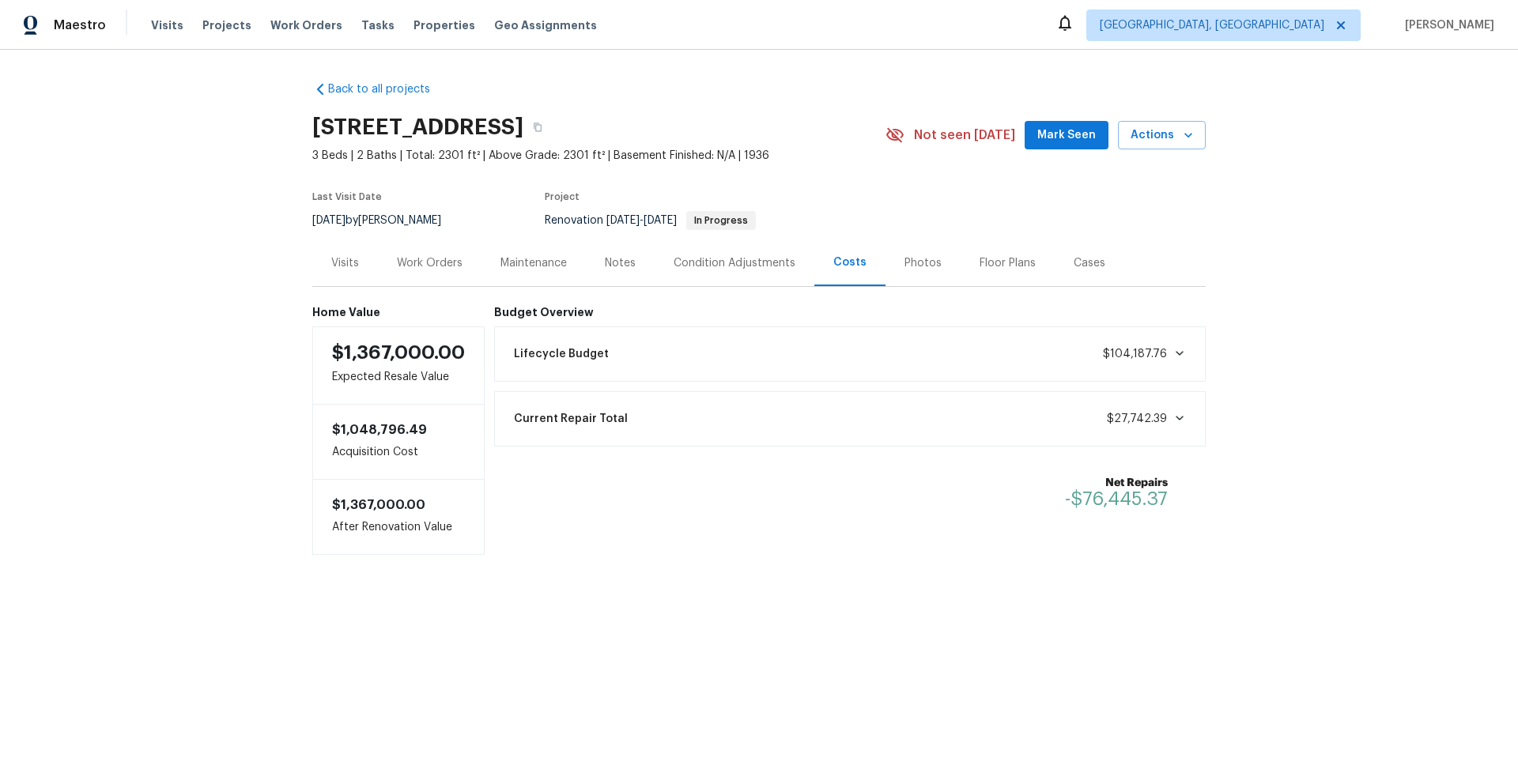
click at [329, 278] on div "Visits" at bounding box center [345, 263] width 66 height 46
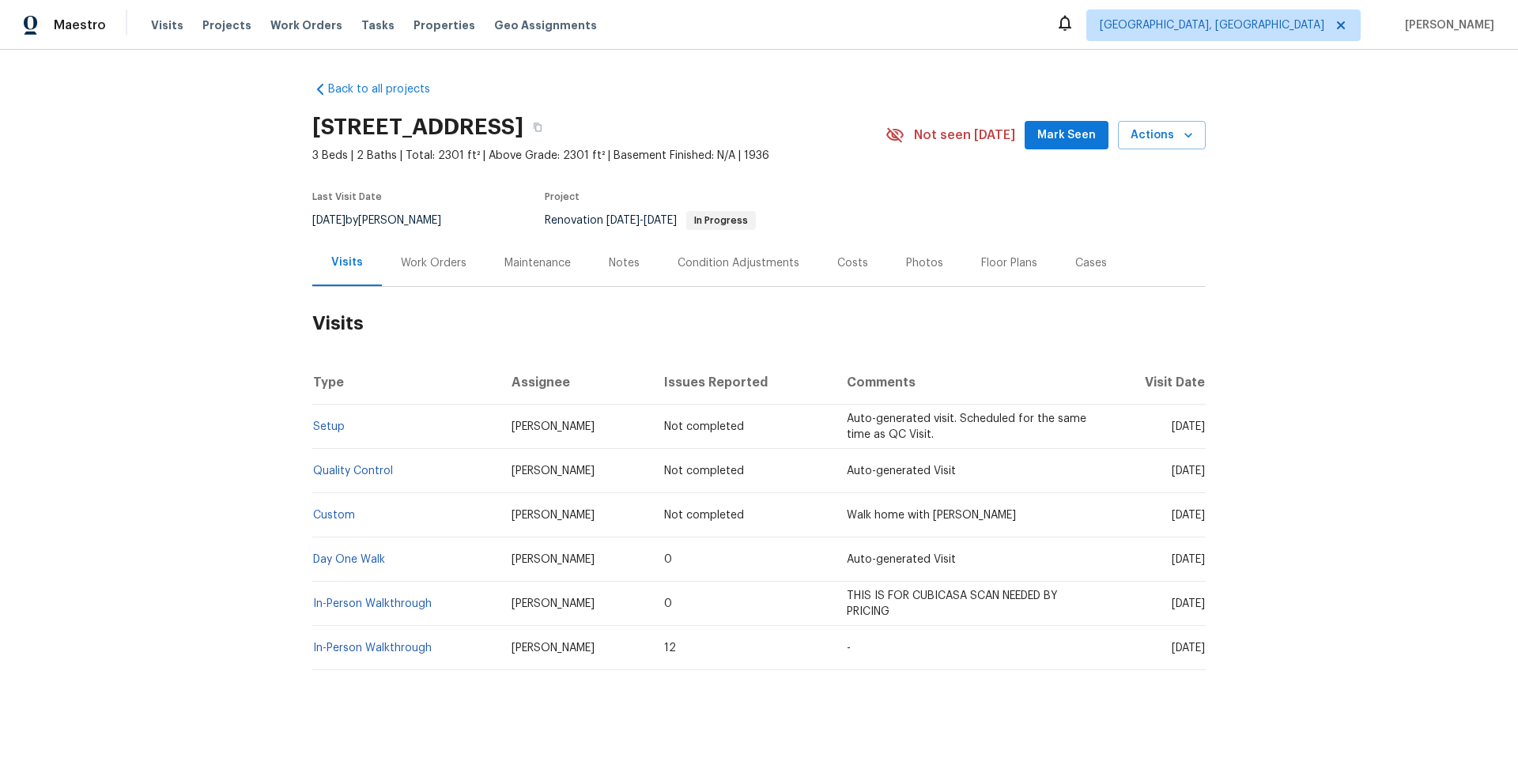
click at [837, 269] on div "Costs" at bounding box center [853, 263] width 31 height 15
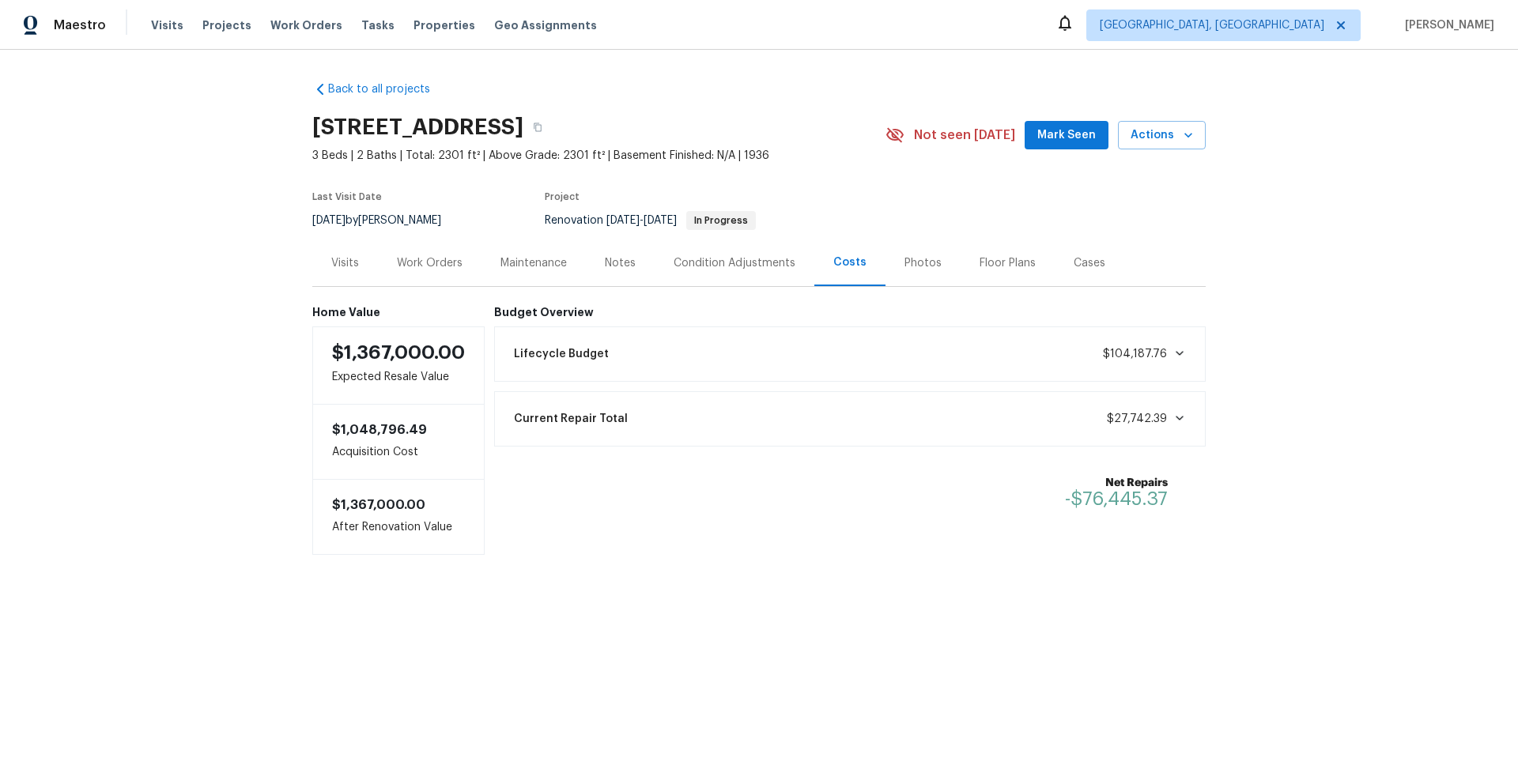
click at [409, 255] on div "Work Orders" at bounding box center [430, 263] width 66 height 15
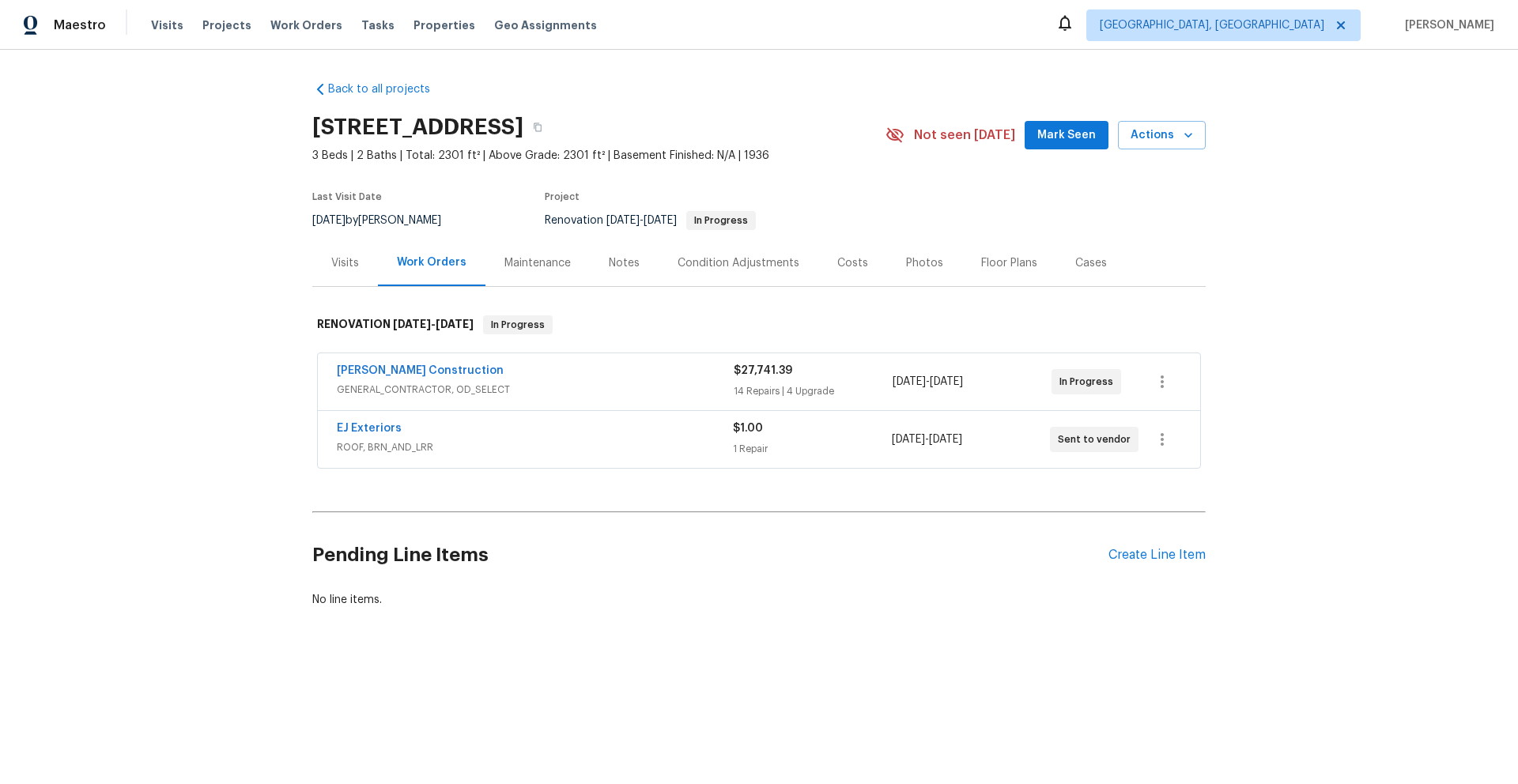
click at [344, 264] on div "Visits" at bounding box center [345, 263] width 28 height 15
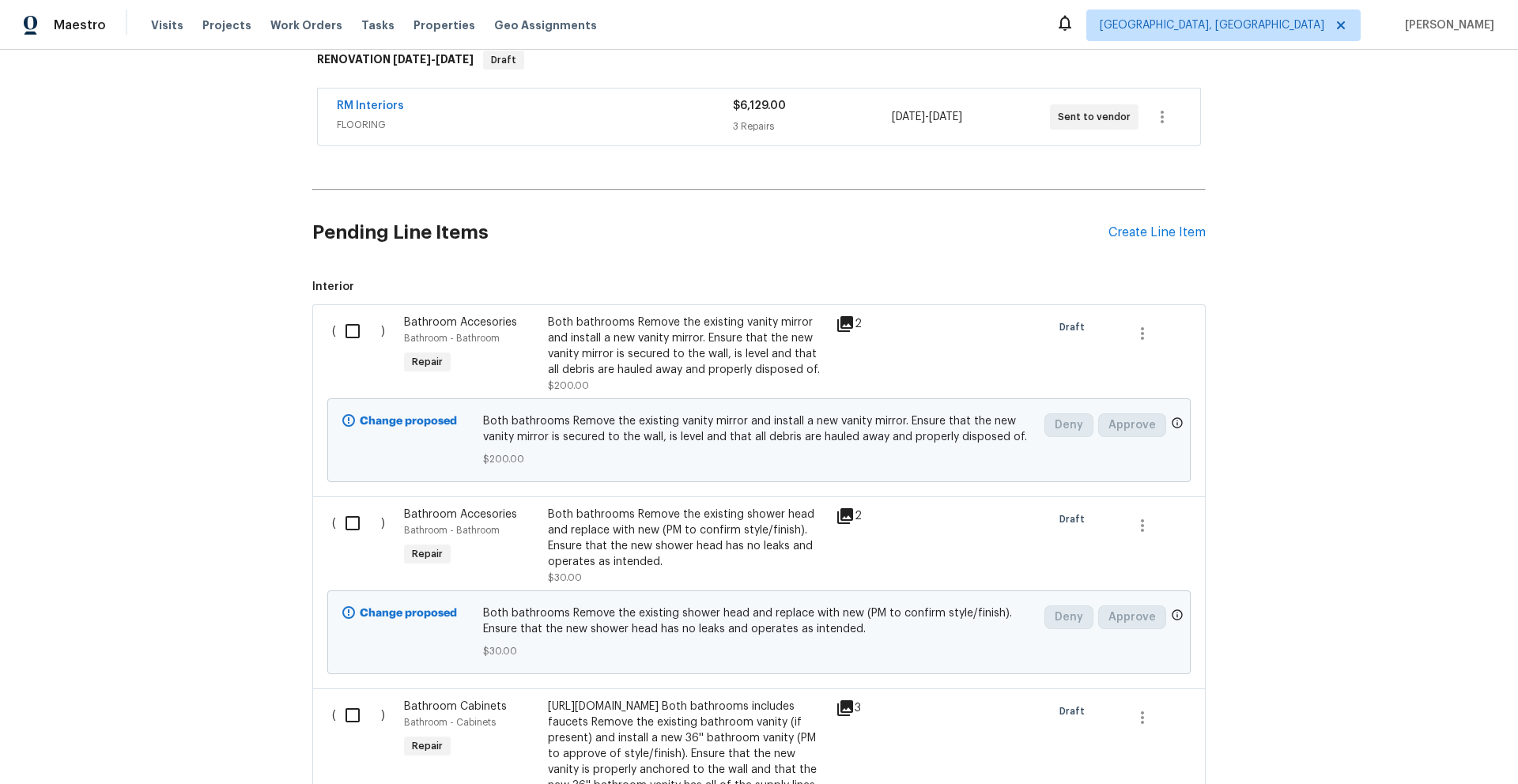
scroll to position [210, 0]
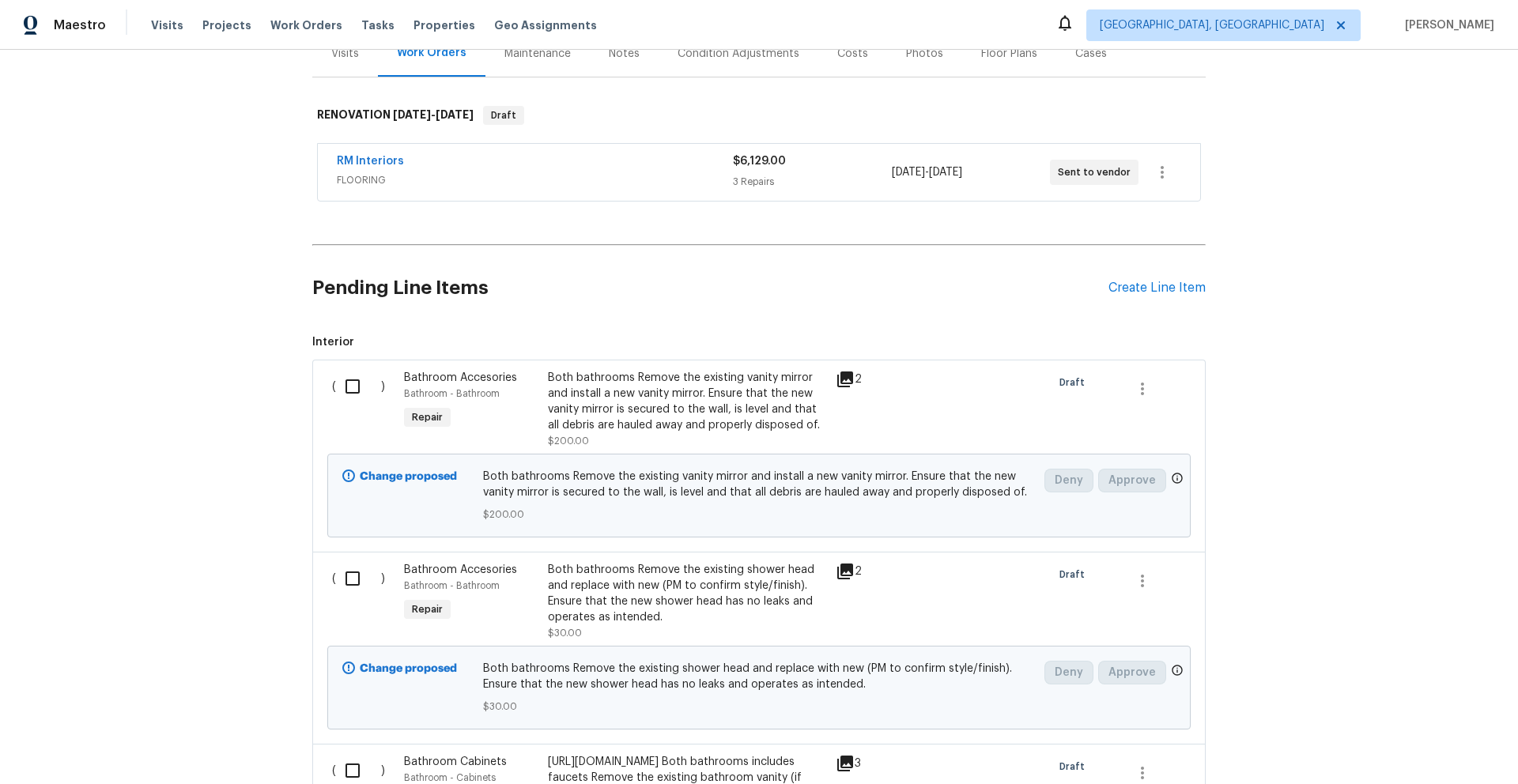
click at [851, 57] on div "Costs" at bounding box center [853, 53] width 31 height 15
